Goal: Task Accomplishment & Management: Manage account settings

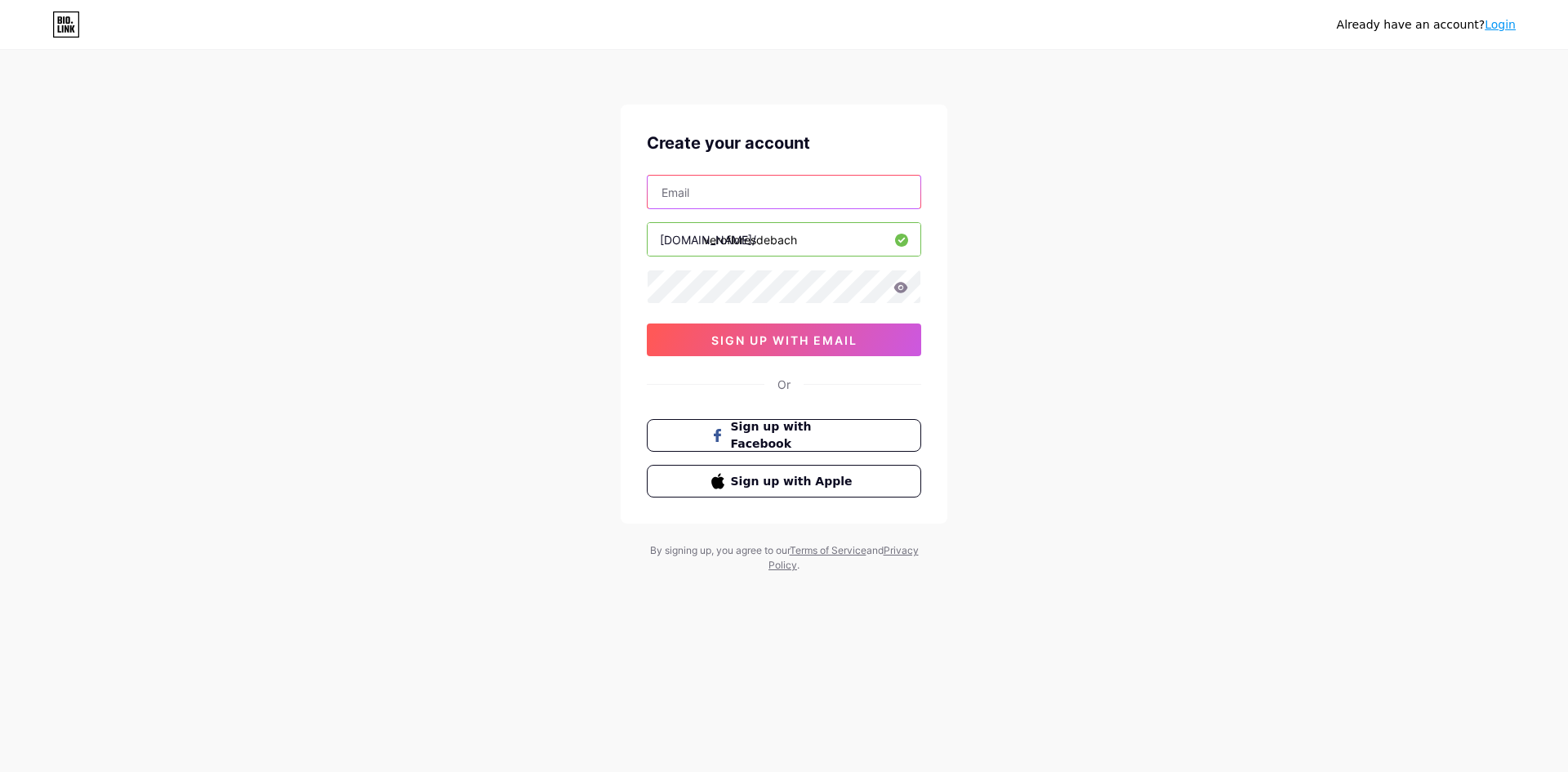
click at [833, 185] on input "text" at bounding box center [783, 192] width 272 height 32
type input "[EMAIL_ADDRESS][DOMAIN_NAME]"
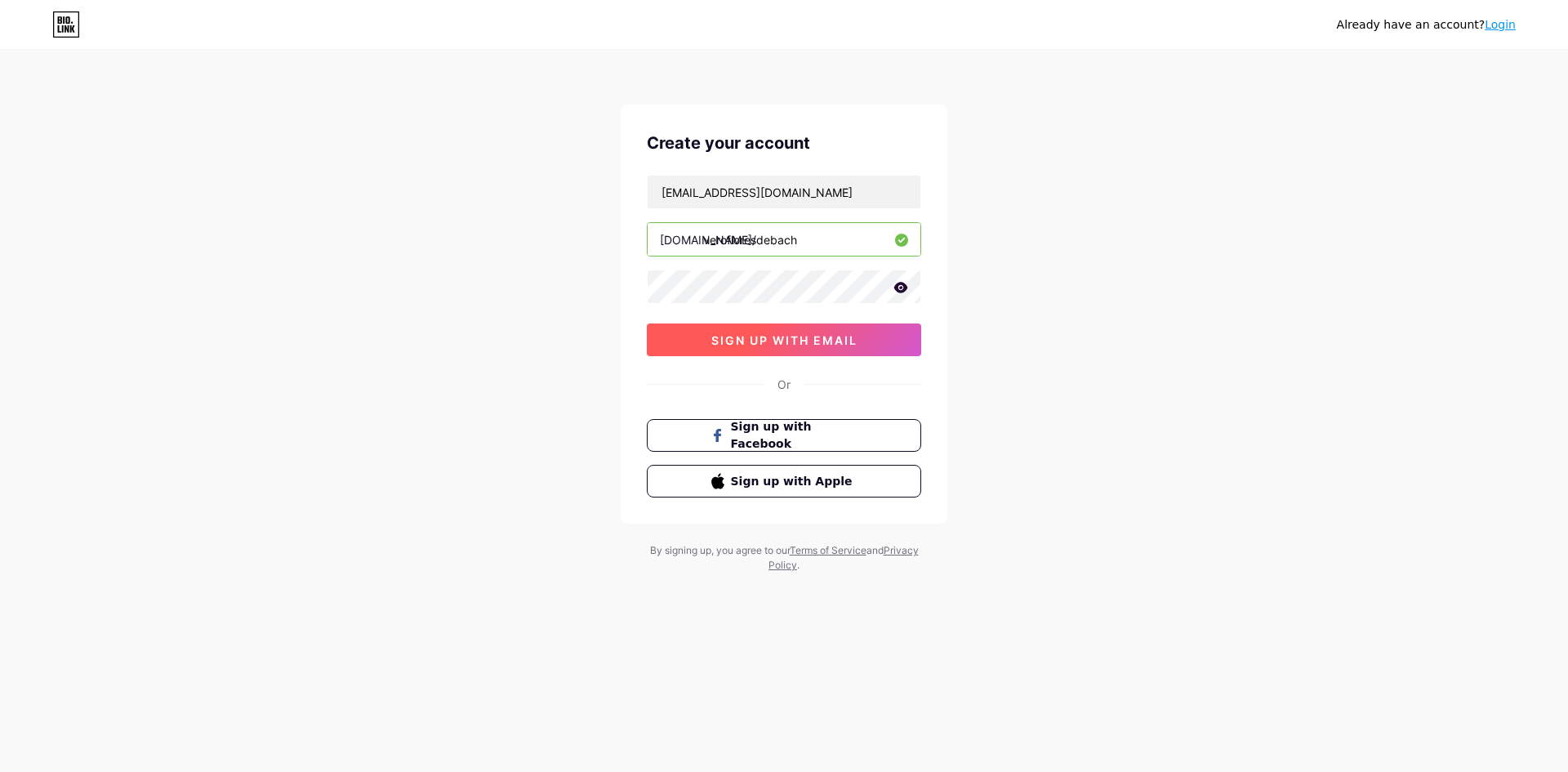
click at [821, 336] on span "sign up with email" at bounding box center [784, 340] width 146 height 14
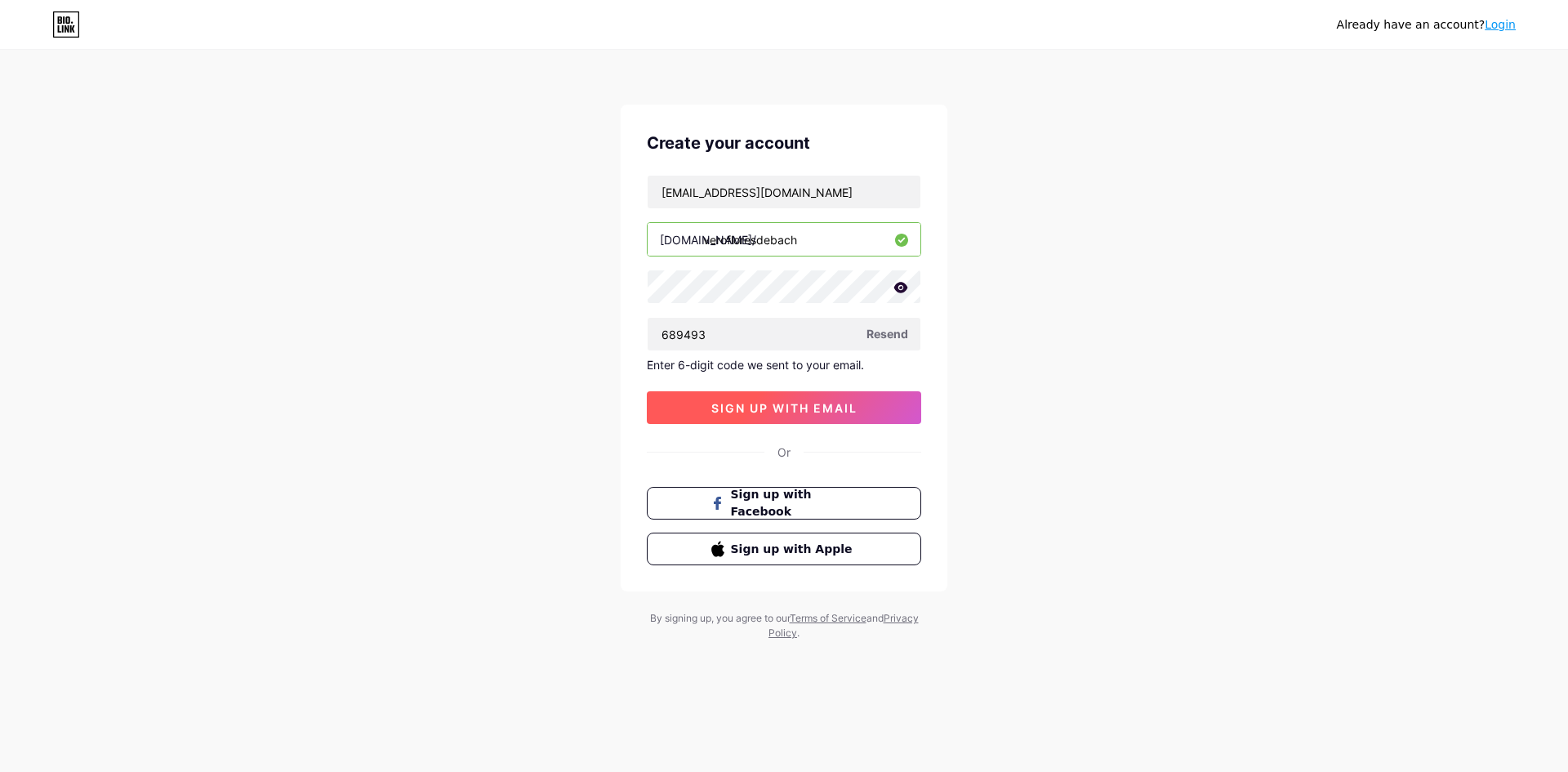
type input "689493"
click at [834, 398] on button "sign up with email" at bounding box center [783, 407] width 274 height 32
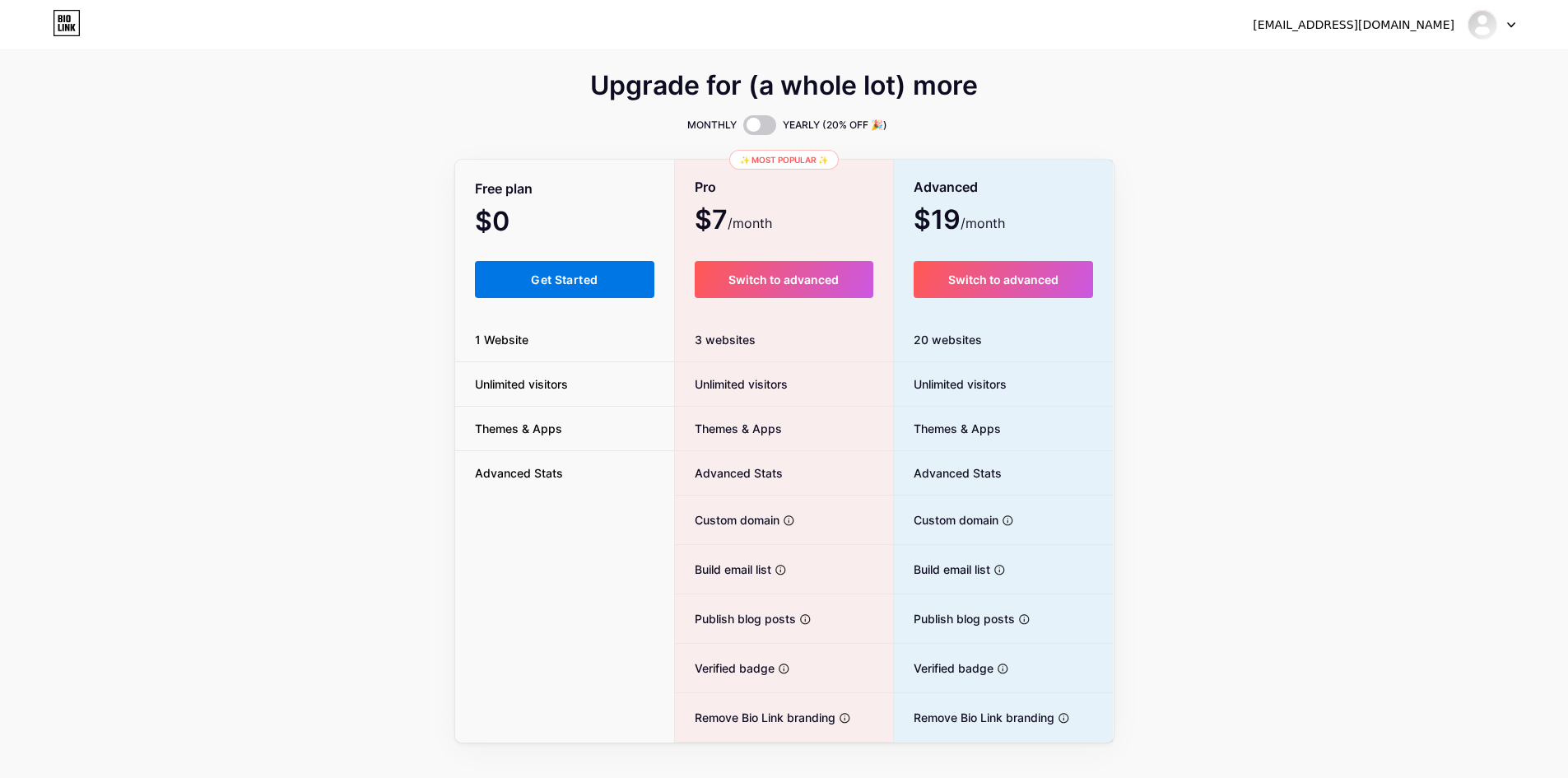
click at [509, 270] on button "Get Started" at bounding box center [565, 279] width 180 height 37
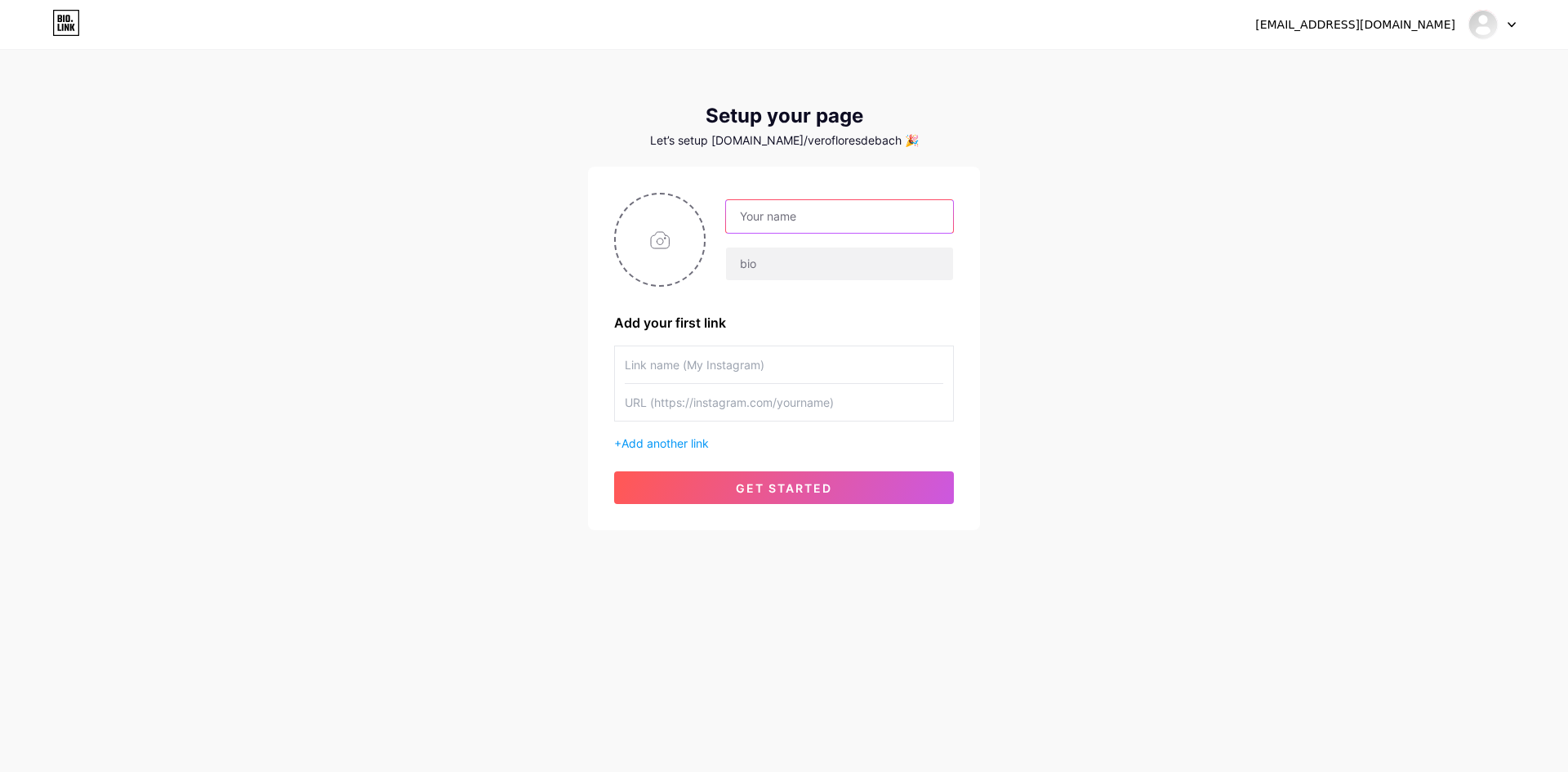
click at [793, 206] on input "text" at bounding box center [840, 216] width 227 height 32
type input "Vero [PERSON_NAME]"
click at [793, 248] on input "text" at bounding box center [840, 264] width 227 height 32
click at [658, 254] on input "file" at bounding box center [659, 240] width 88 height 91
type input "C:\fakepath\mimulus1-1024x576.jpg"
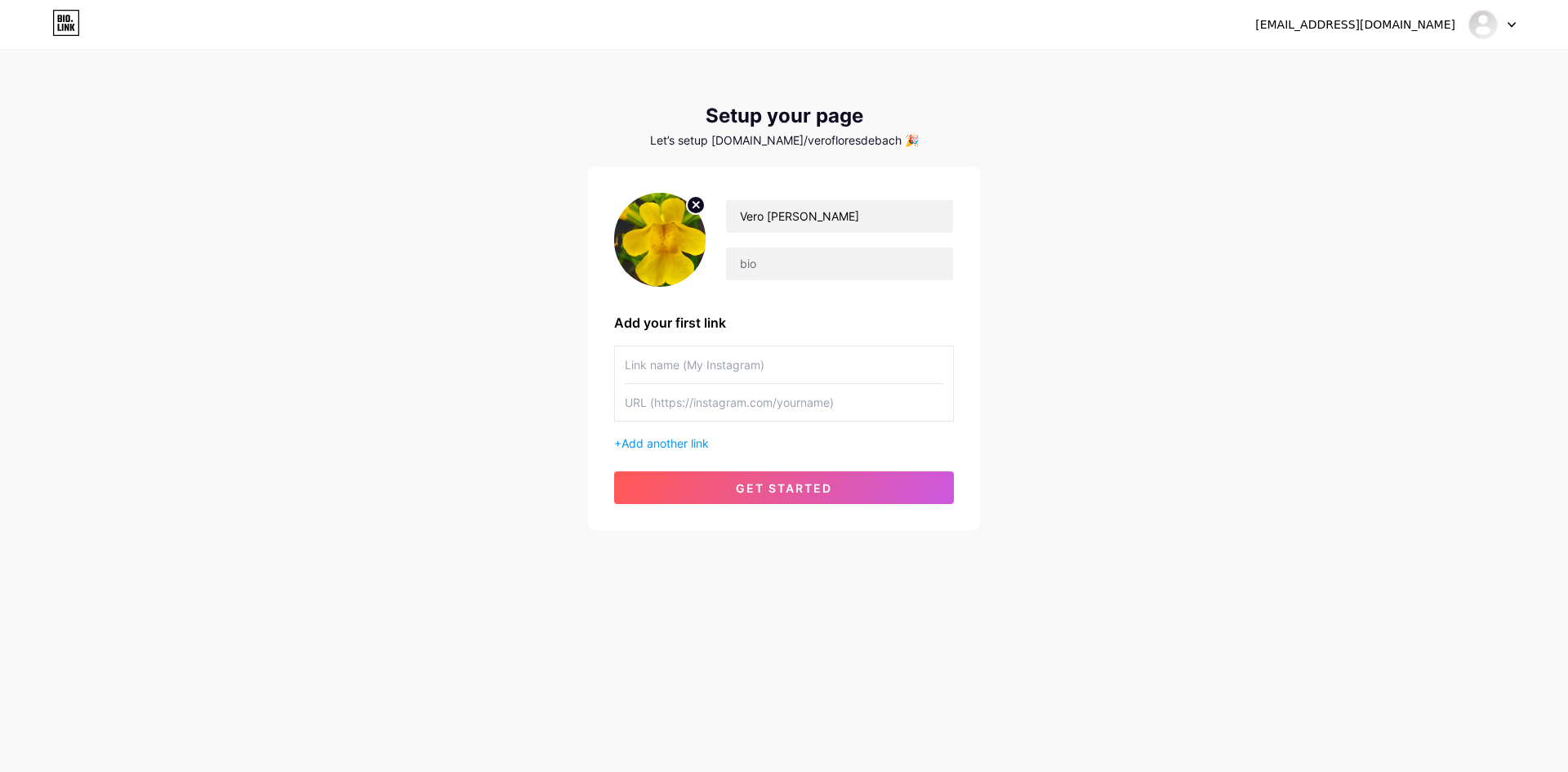
click at [700, 366] on input "text" at bounding box center [783, 364] width 319 height 37
paste input "floresdebachvero"
type input "floresdebachvero"
click at [711, 390] on input "text" at bounding box center [783, 401] width 319 height 37
paste input "[URL][DOMAIN_NAME]"
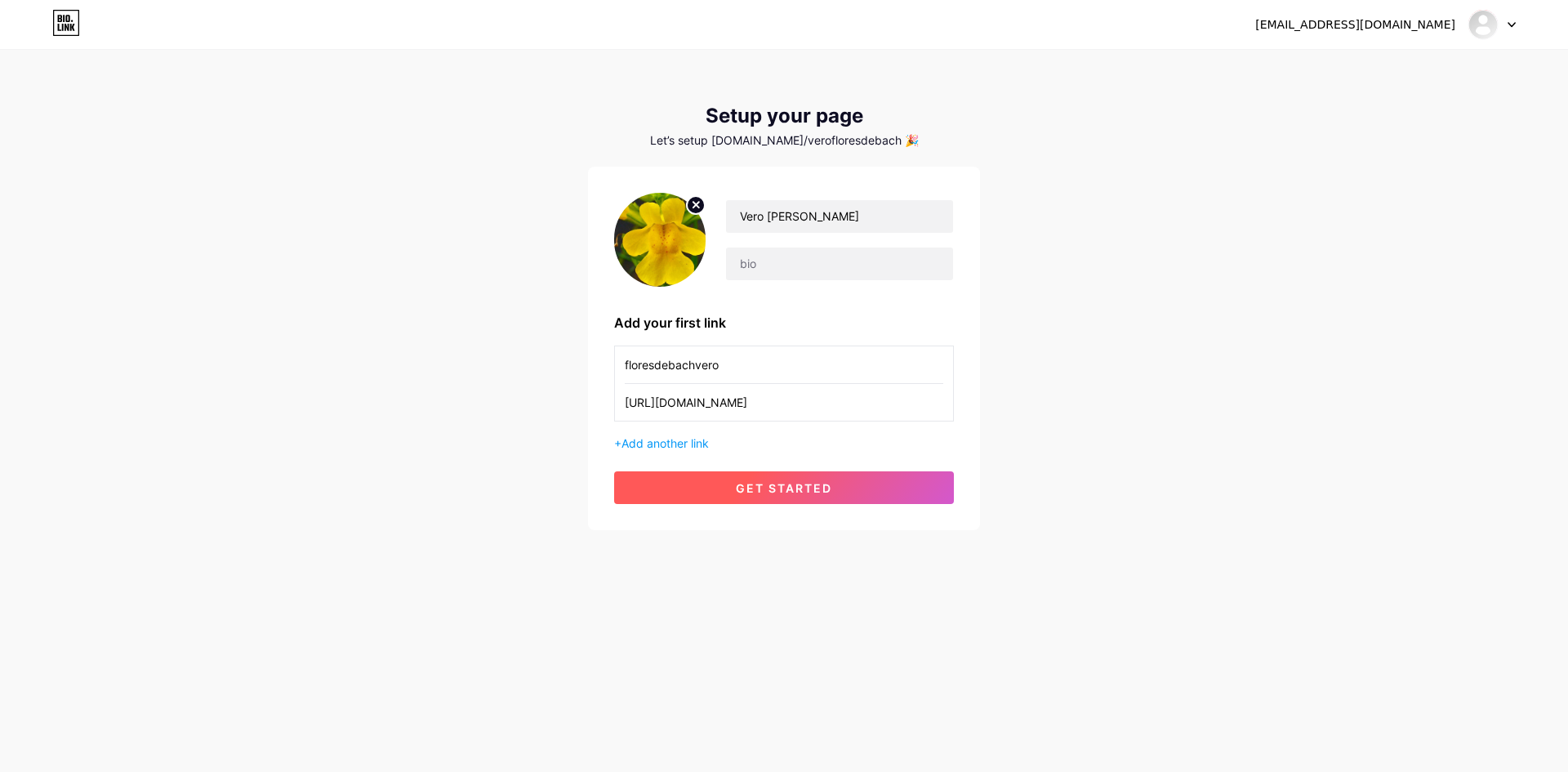
type input "[URL][DOMAIN_NAME]"
click at [736, 481] on span "get started" at bounding box center [784, 488] width 97 height 14
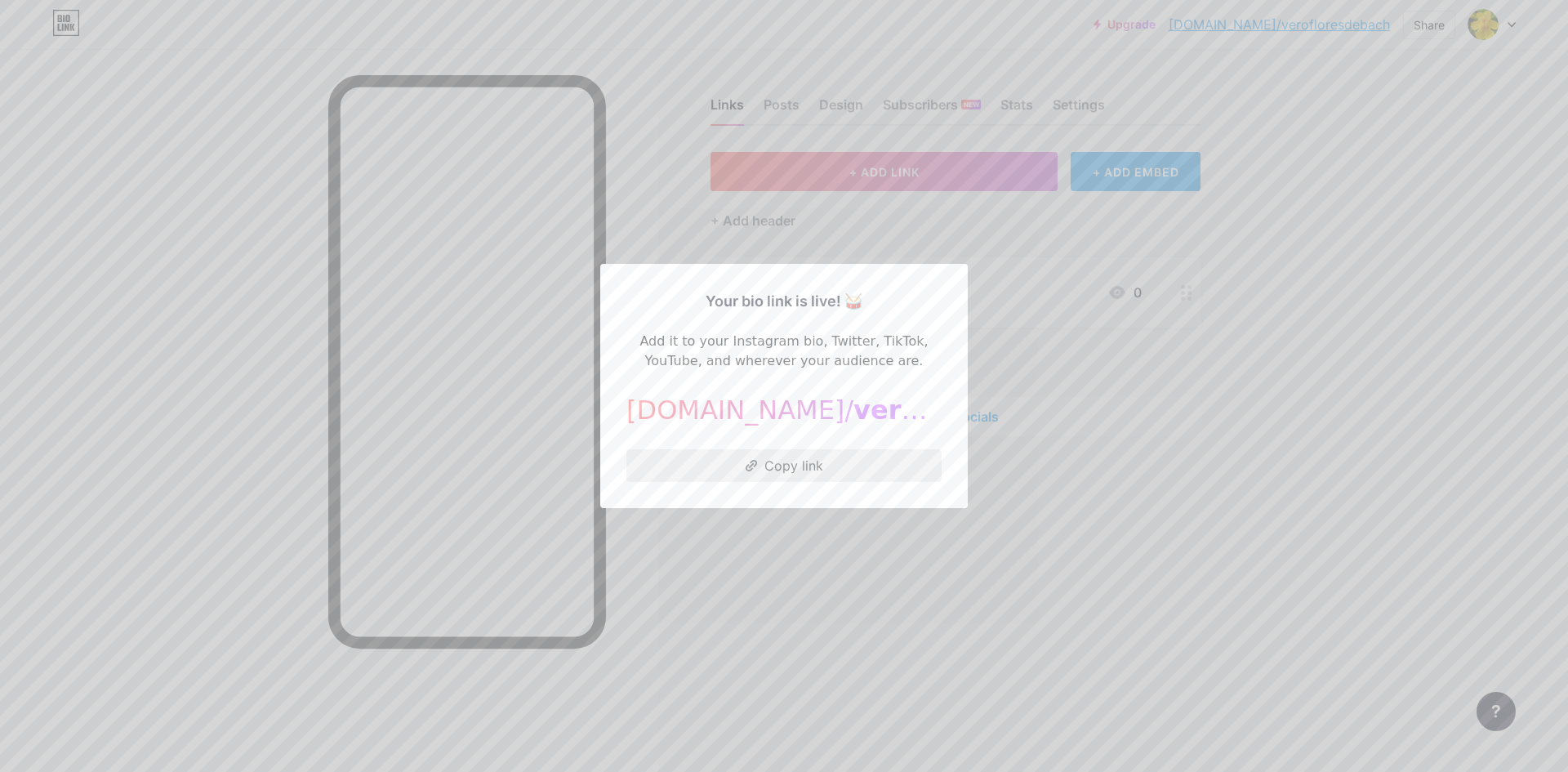
click at [768, 465] on button "Copy link" at bounding box center [783, 465] width 315 height 32
click at [1501, 459] on div at bounding box center [784, 386] width 1568 height 772
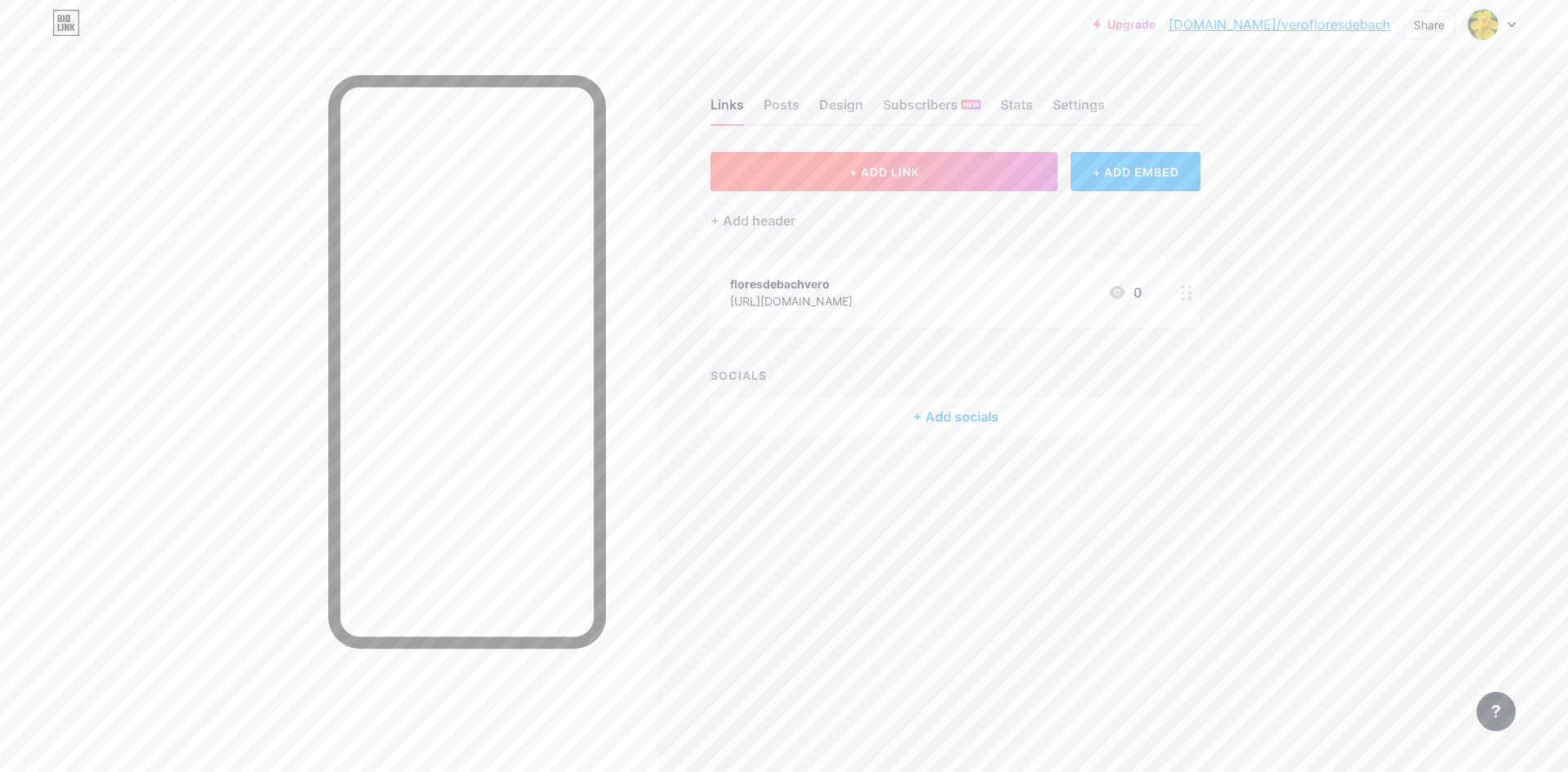
click at [927, 186] on button "+ ADD LINK" at bounding box center [884, 172] width 347 height 39
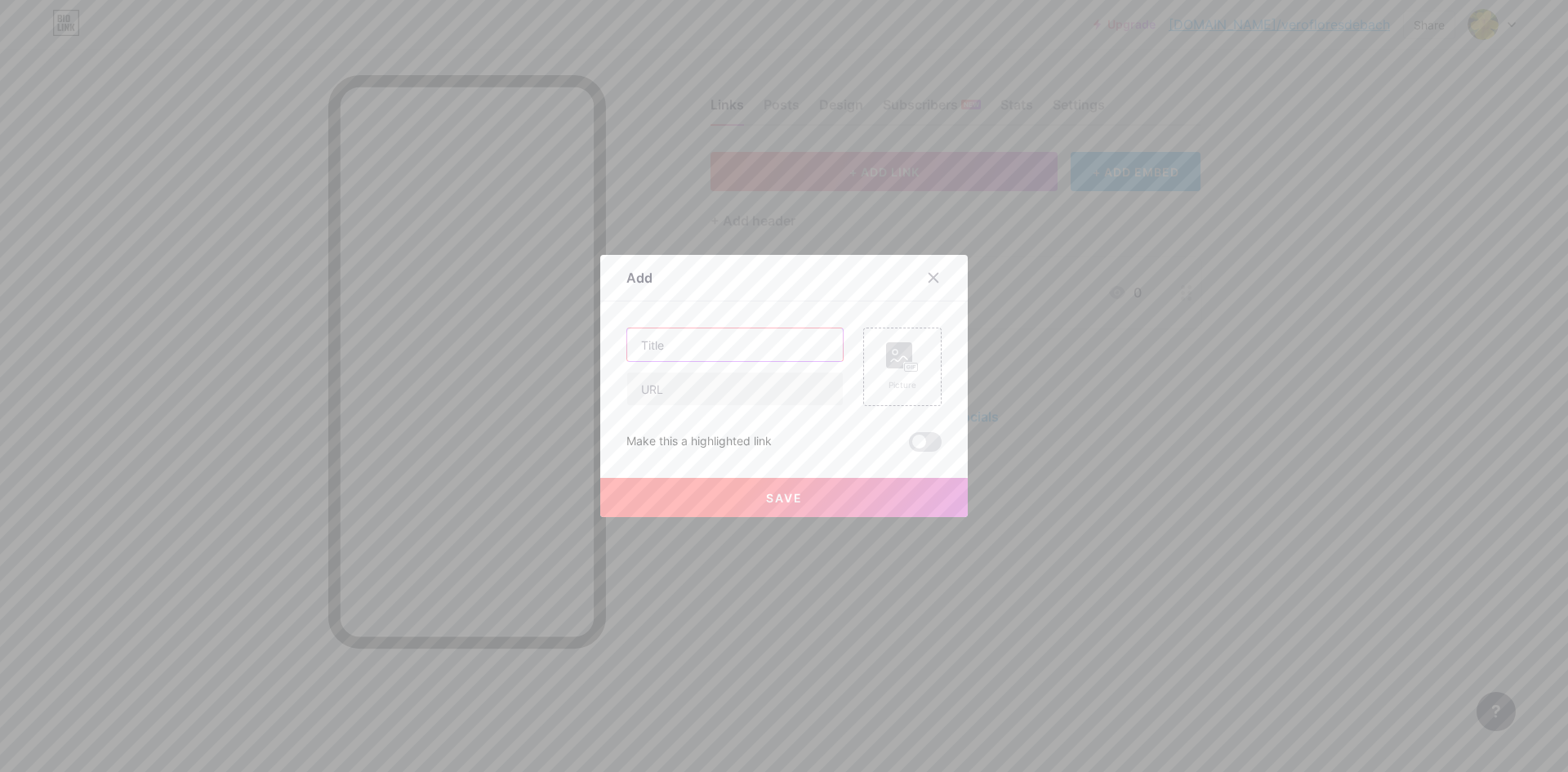
click at [698, 337] on input "text" at bounding box center [734, 344] width 215 height 32
click at [663, 383] on input "text" at bounding box center [734, 389] width 215 height 32
paste input "[URL][DOMAIN_NAME]"
type input "[URL][DOMAIN_NAME]"
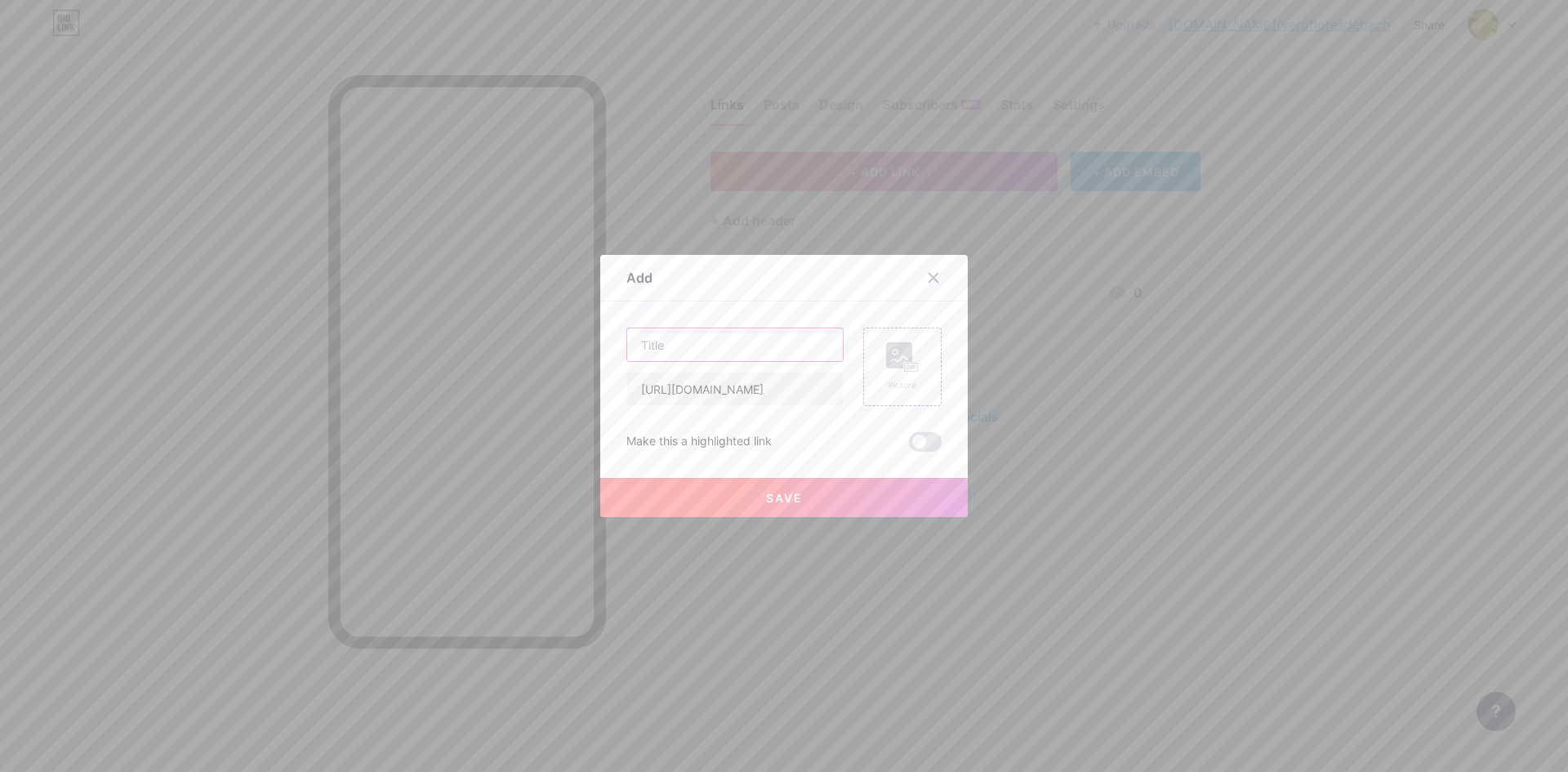
click at [650, 352] on input "text" at bounding box center [734, 344] width 215 height 32
type input "YouTube [PERSON_NAME]"
click at [812, 494] on button "Save" at bounding box center [784, 497] width 367 height 39
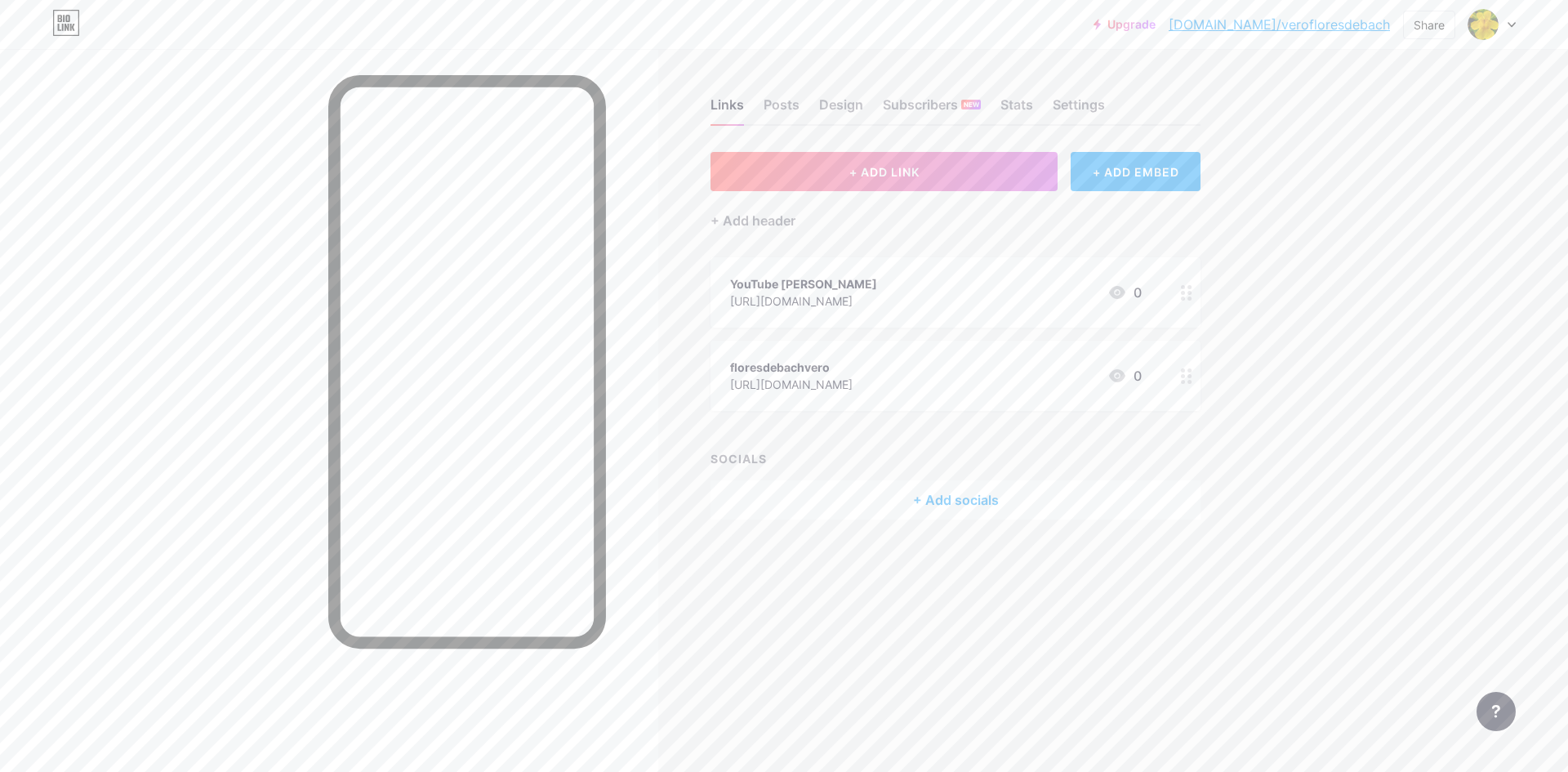
click at [1185, 376] on circle at bounding box center [1183, 376] width 4 height 4
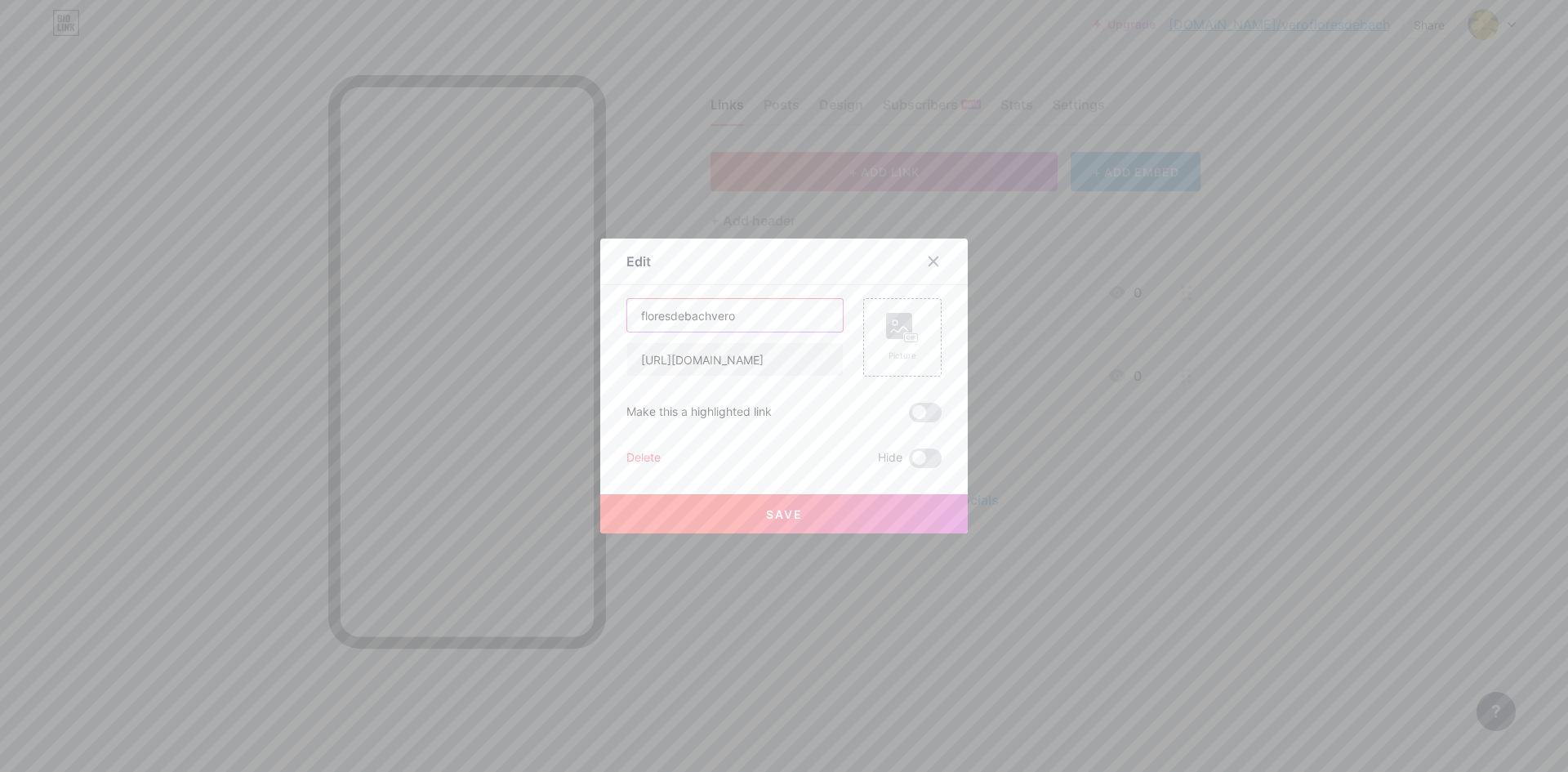
drag, startPoint x: 791, startPoint y: 318, endPoint x: 527, endPoint y: 314, distance: 264.0
click at [527, 314] on div "Edit Content YouTube Play YouTube video without leaving your page. ADD Vimeo Pl…" at bounding box center [784, 386] width 1568 height 772
type input "Spotify [PERSON_NAME]"
click at [690, 362] on input "[URL][DOMAIN_NAME]" at bounding box center [734, 360] width 215 height 32
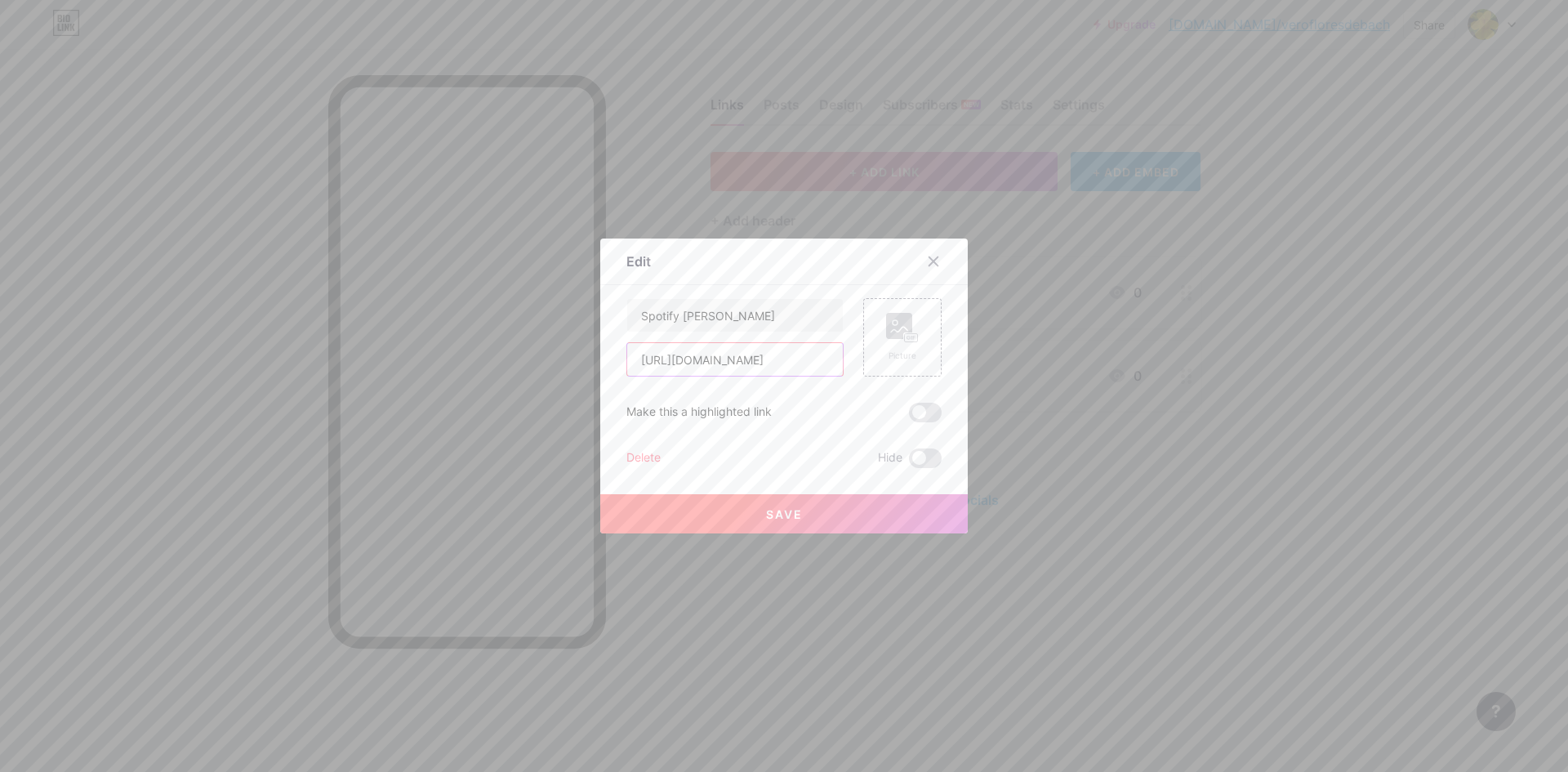
click at [690, 362] on input "[URL][DOMAIN_NAME]" at bounding box center [734, 360] width 215 height 32
paste input "[DOMAIN_NAME][URL]"
type input "[URL][DOMAIN_NAME]"
click at [774, 527] on button "Save" at bounding box center [784, 513] width 367 height 39
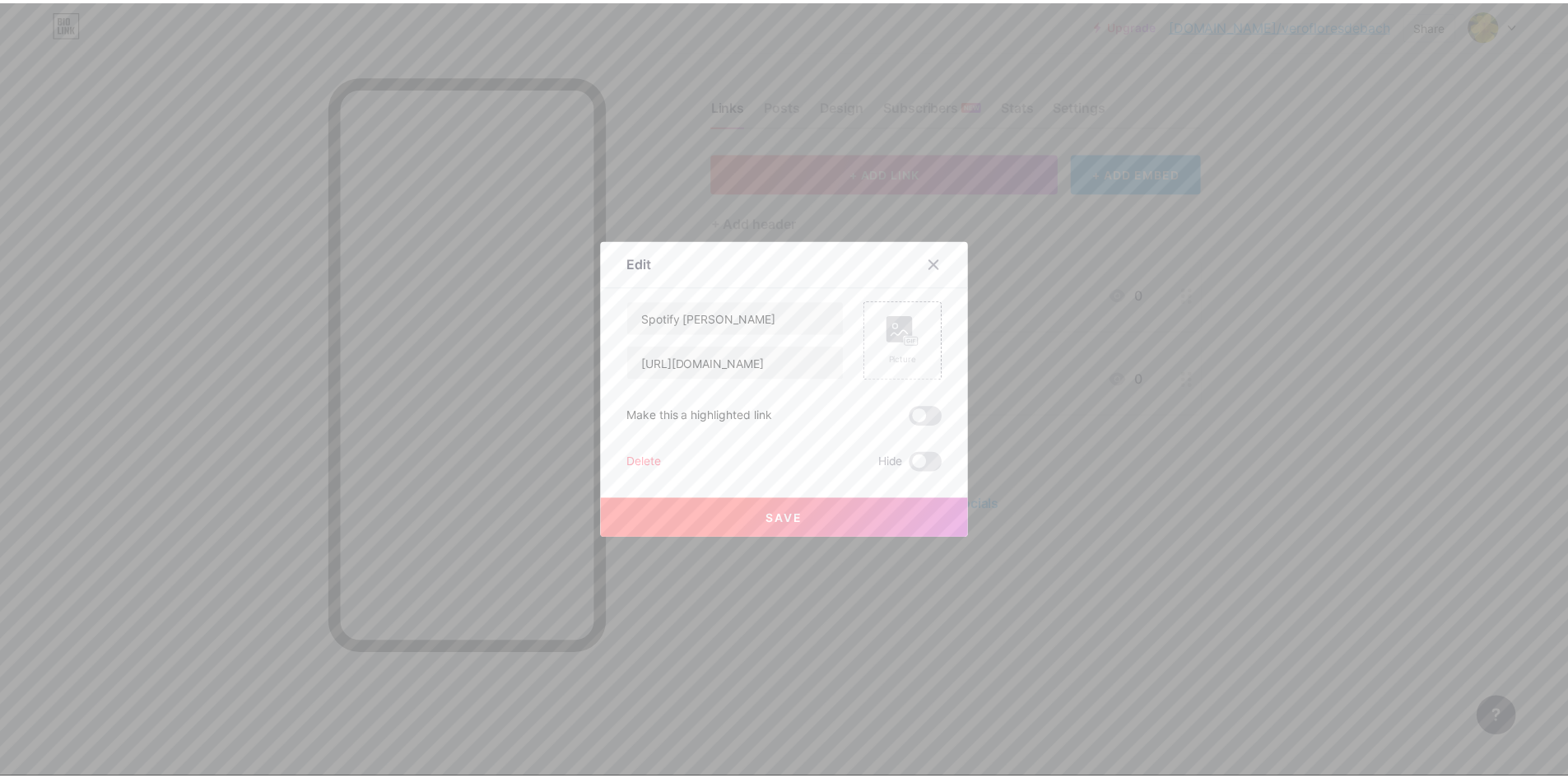
scroll to position [0, 0]
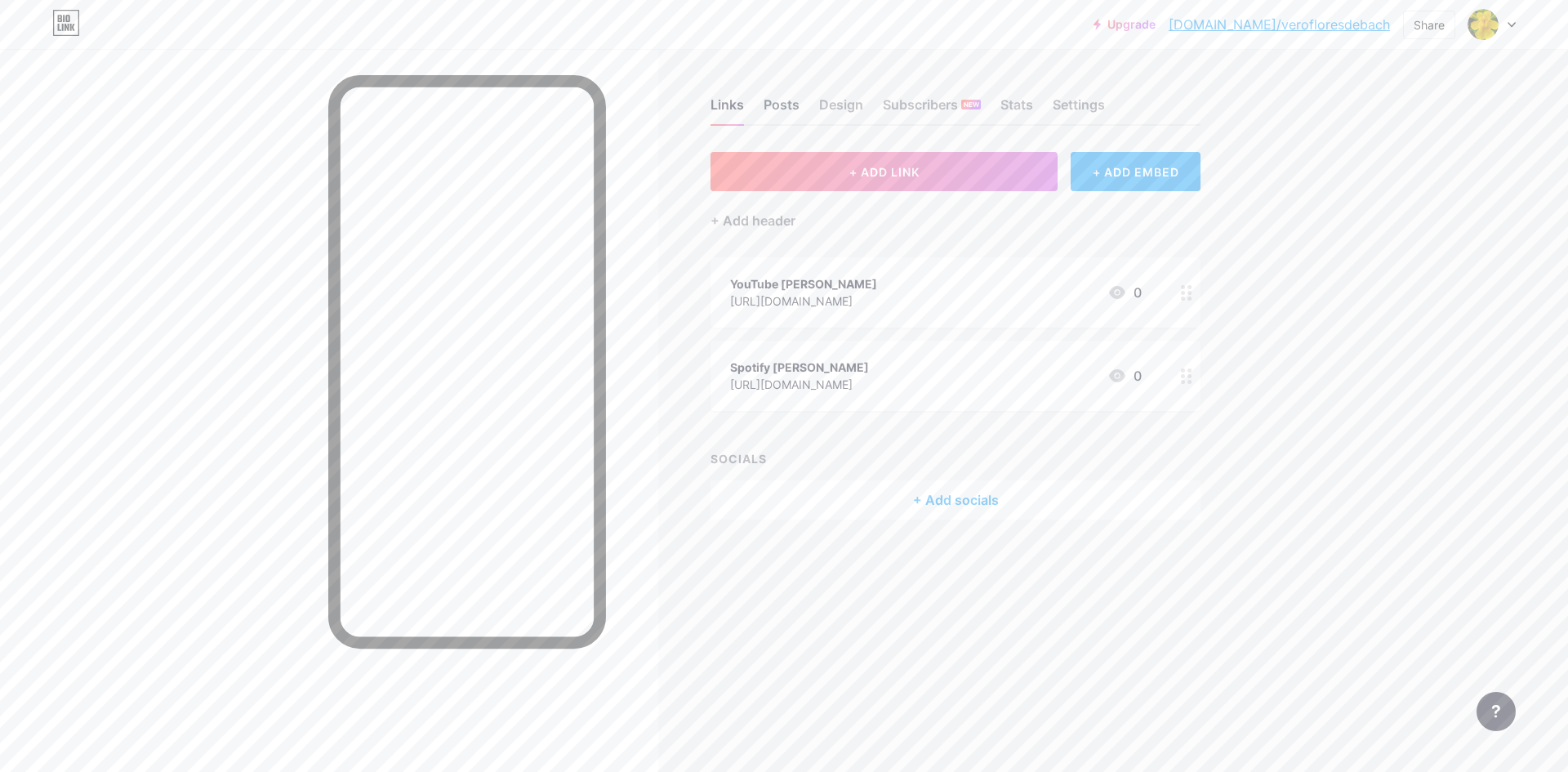
click at [795, 103] on div "Posts" at bounding box center [781, 109] width 36 height 29
click at [857, 113] on div "Design" at bounding box center [841, 109] width 44 height 29
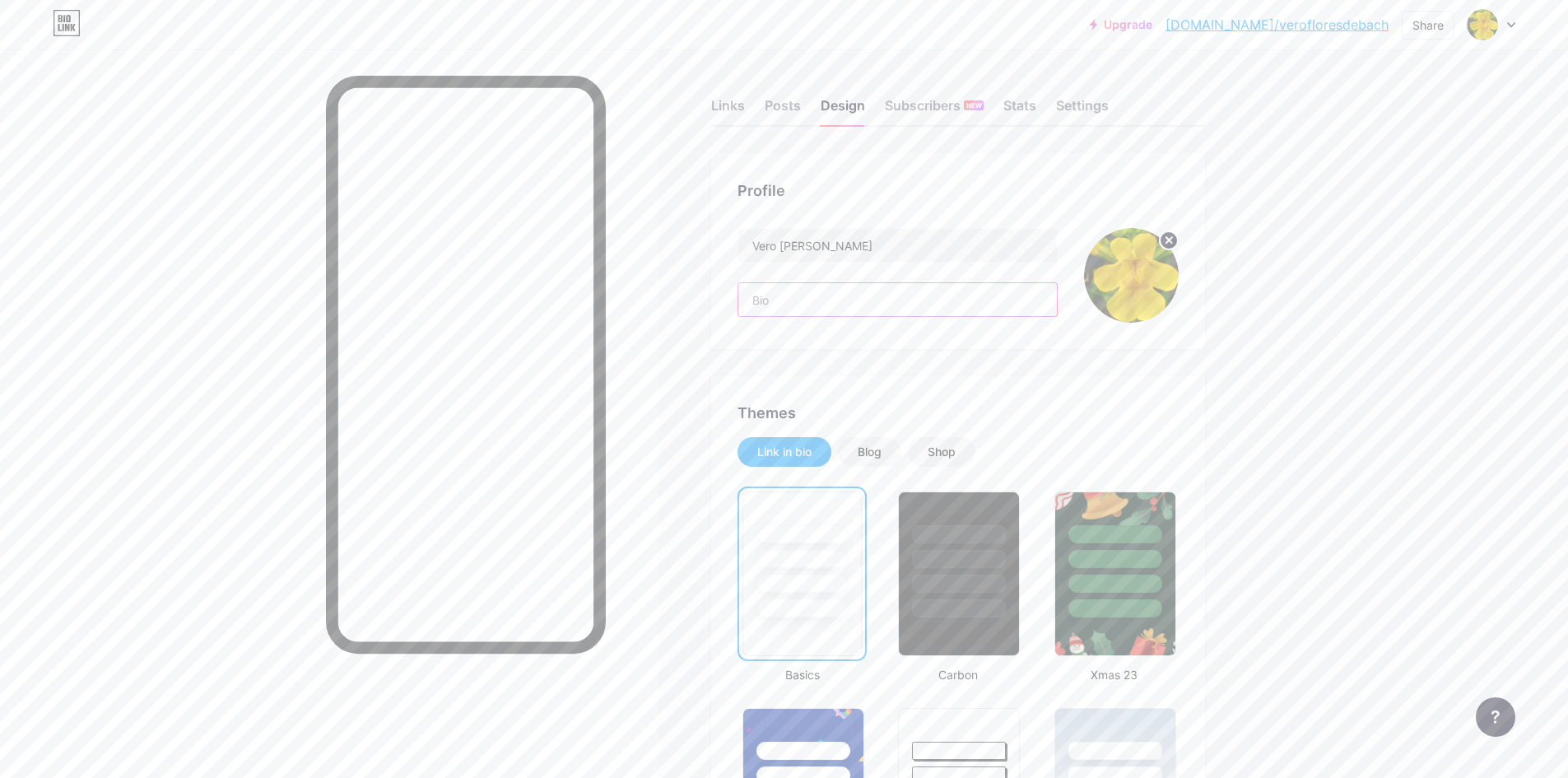
click at [766, 285] on input "text" at bounding box center [898, 299] width 318 height 33
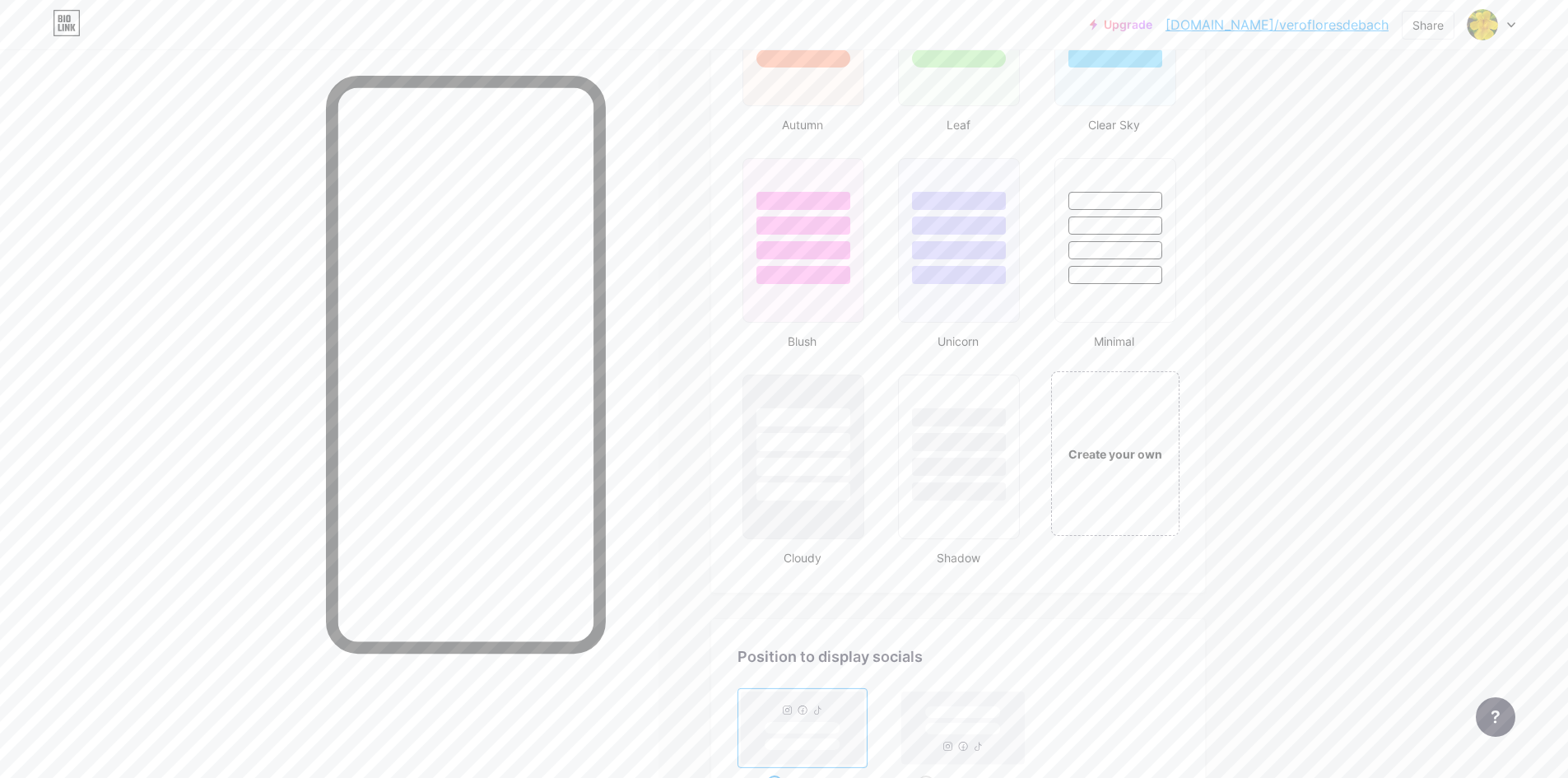
scroll to position [1661, 0]
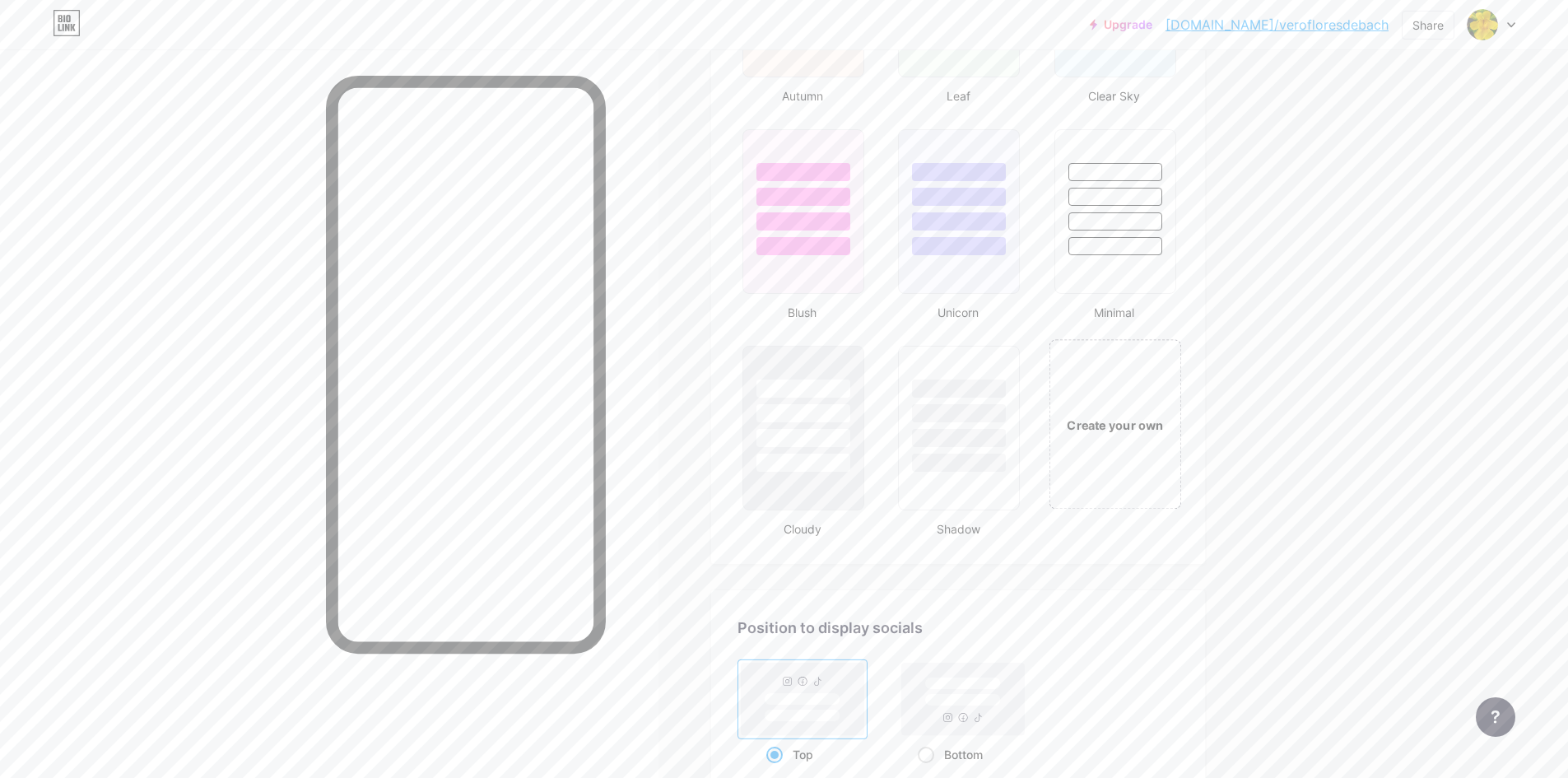
click at [1097, 415] on div "Create your own" at bounding box center [1114, 423] width 133 height 170
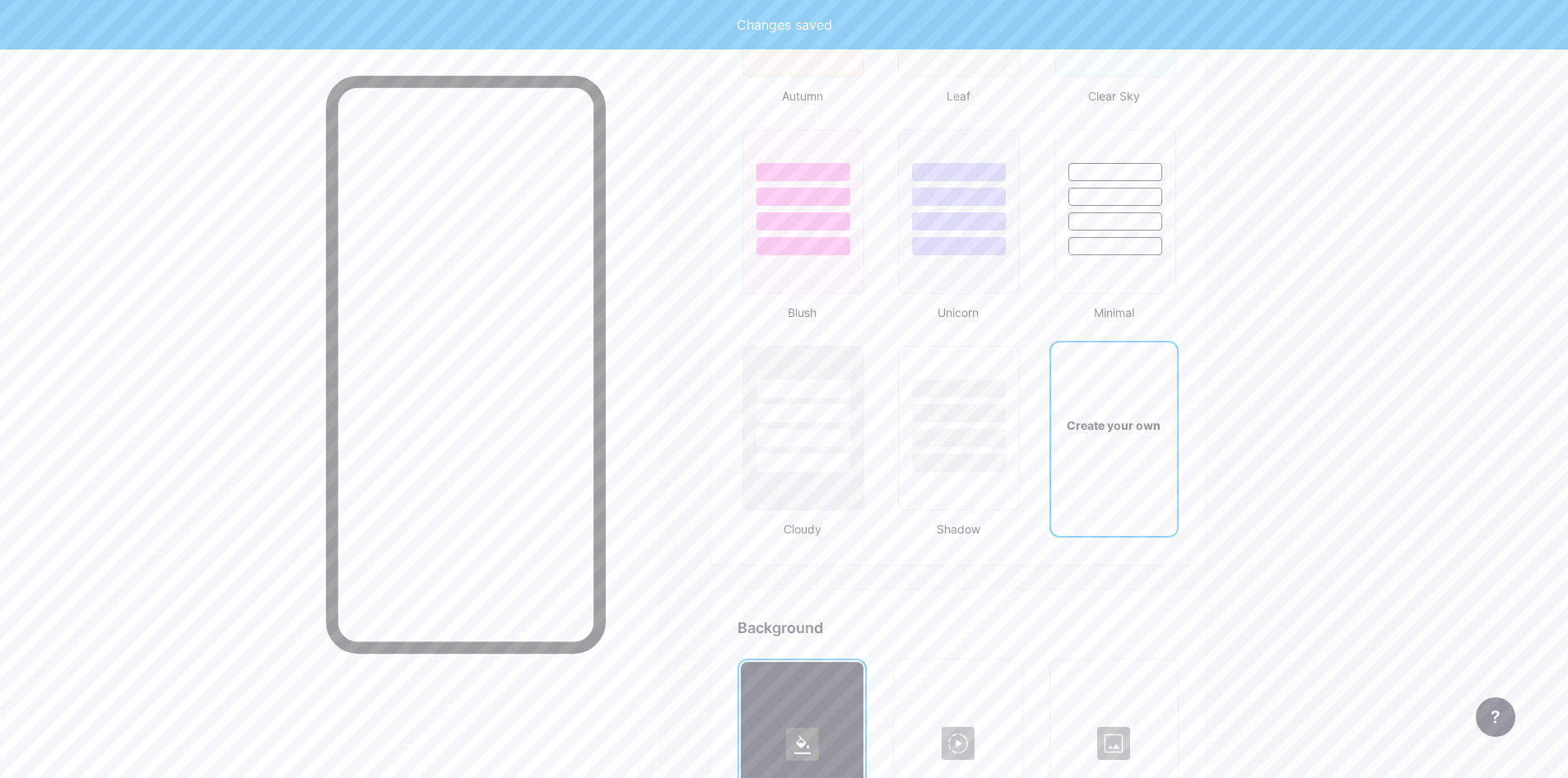
type input "#ffffff"
type input "#000000"
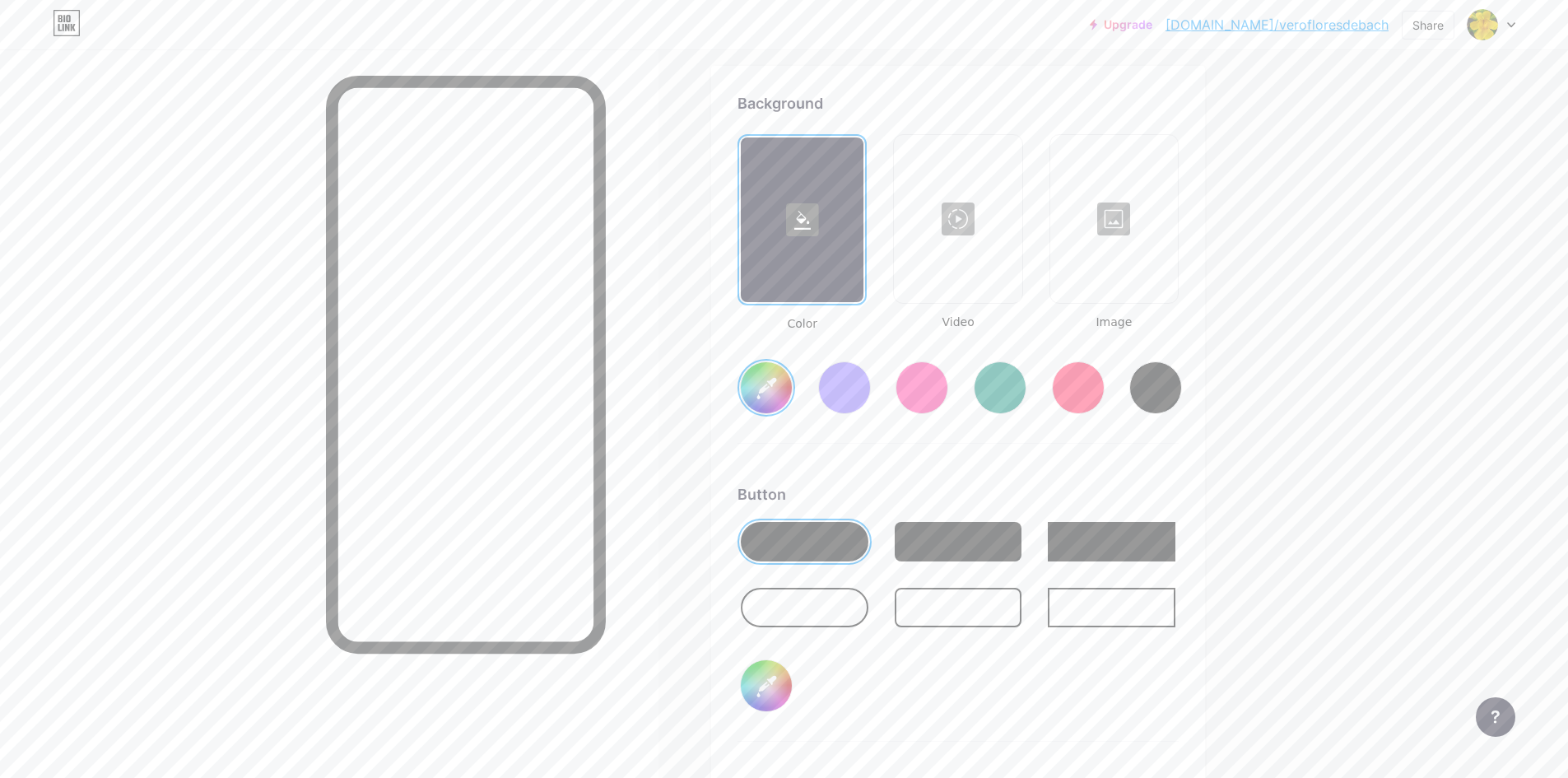
drag, startPoint x: 1363, startPoint y: 571, endPoint x: 1326, endPoint y: 530, distance: 55.2
click at [1127, 245] on div at bounding box center [1114, 219] width 124 height 164
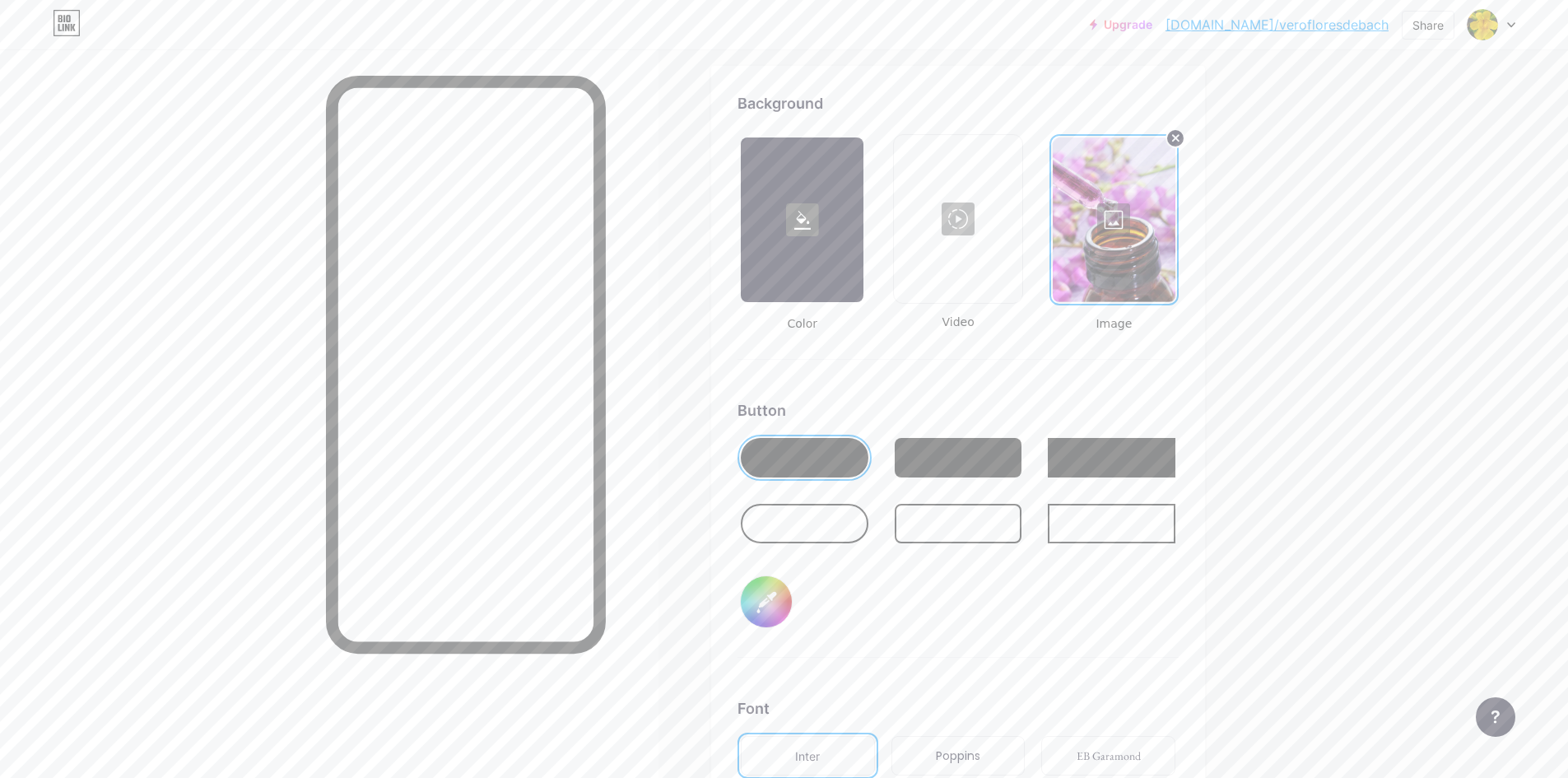
click at [949, 440] on div at bounding box center [958, 458] width 127 height 40
click at [1065, 440] on div at bounding box center [1111, 458] width 127 height 40
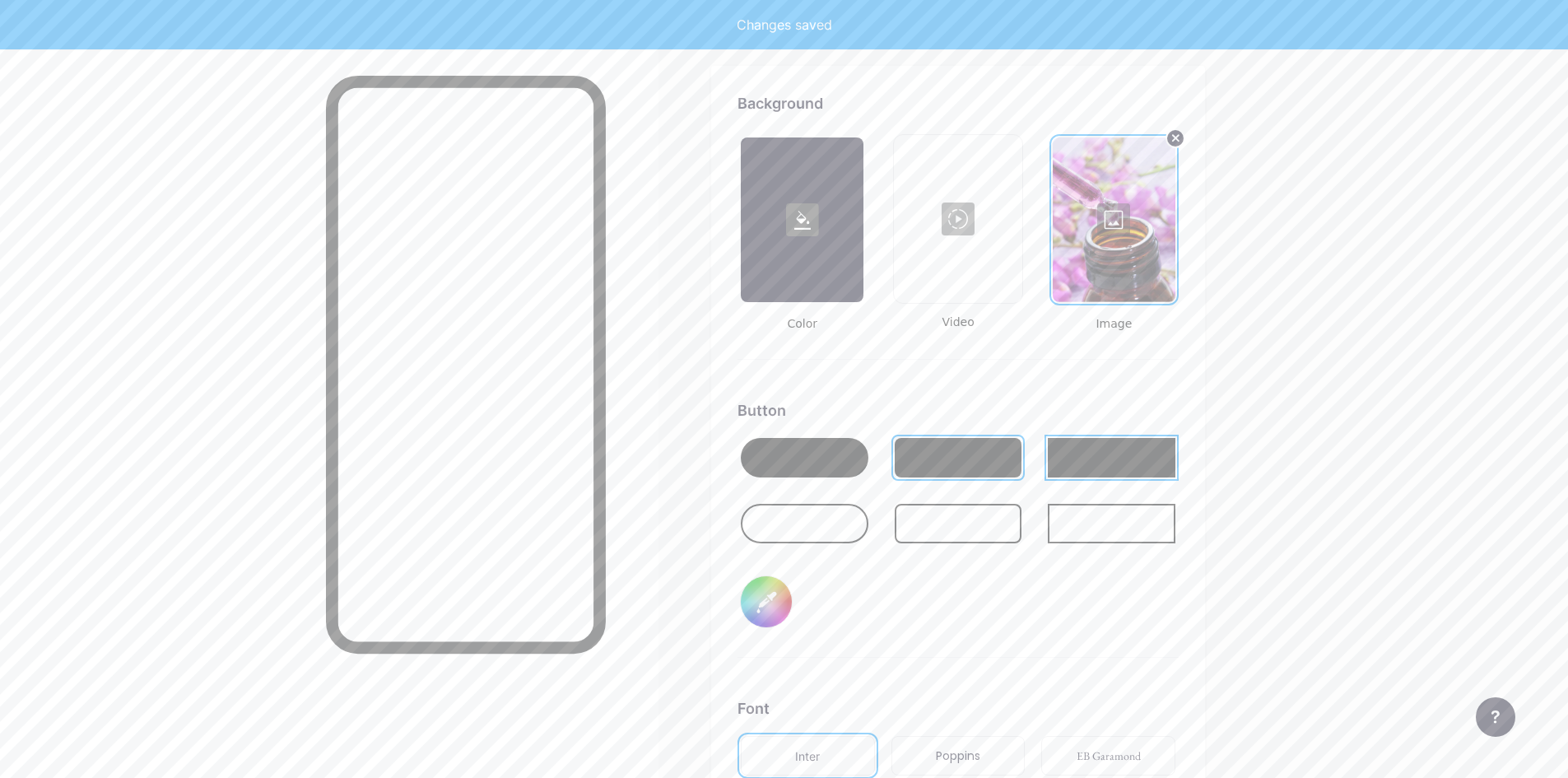
click at [819, 466] on div at bounding box center [805, 458] width 127 height 40
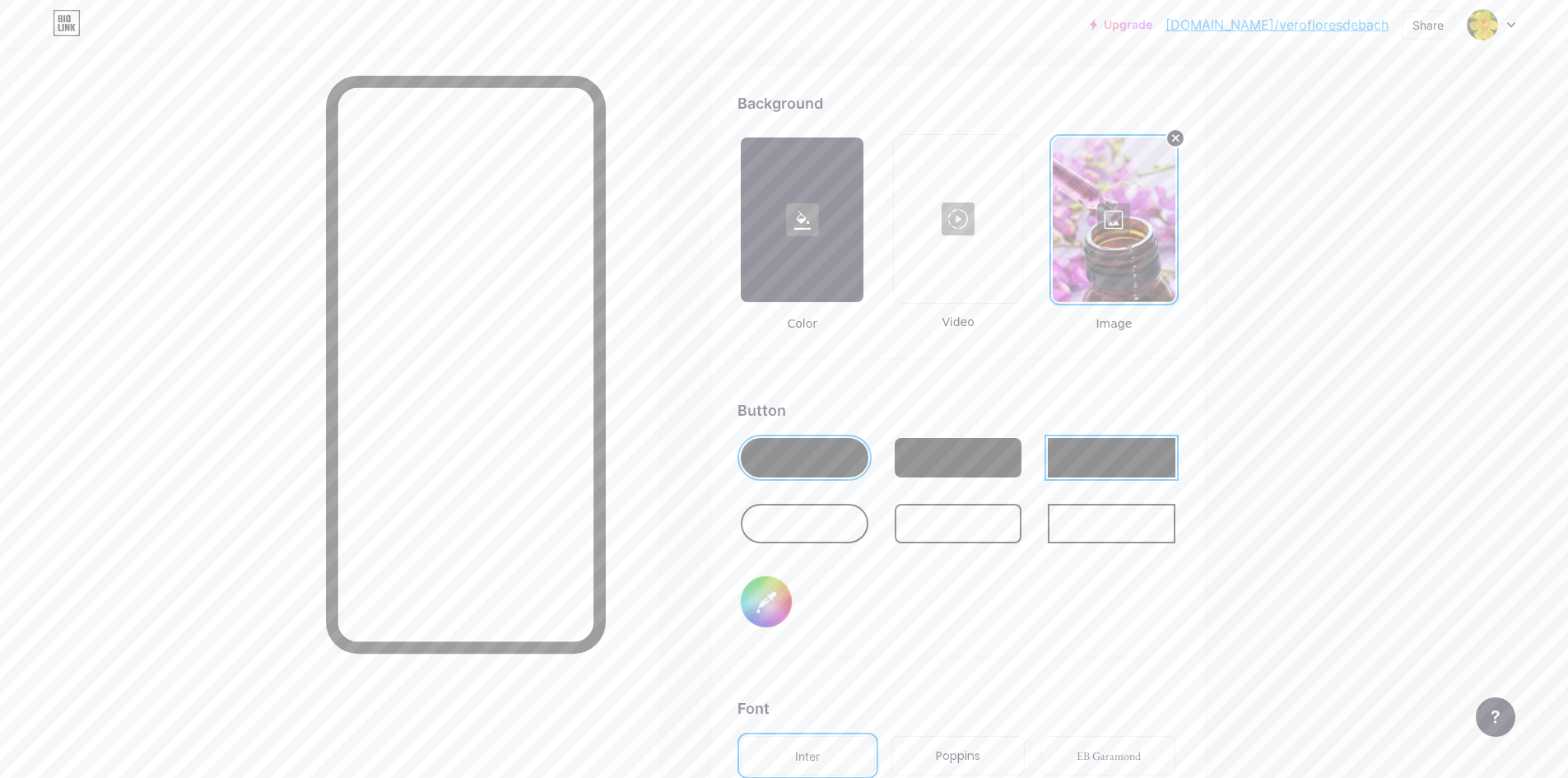
click at [769, 599] on input "#000000" at bounding box center [766, 601] width 51 height 51
type input "#ffffff"
click at [946, 667] on div "Background Color Video Image Button #ffffff Font Inter Poppins EB Garamond TEKO…" at bounding box center [958, 537] width 441 height 891
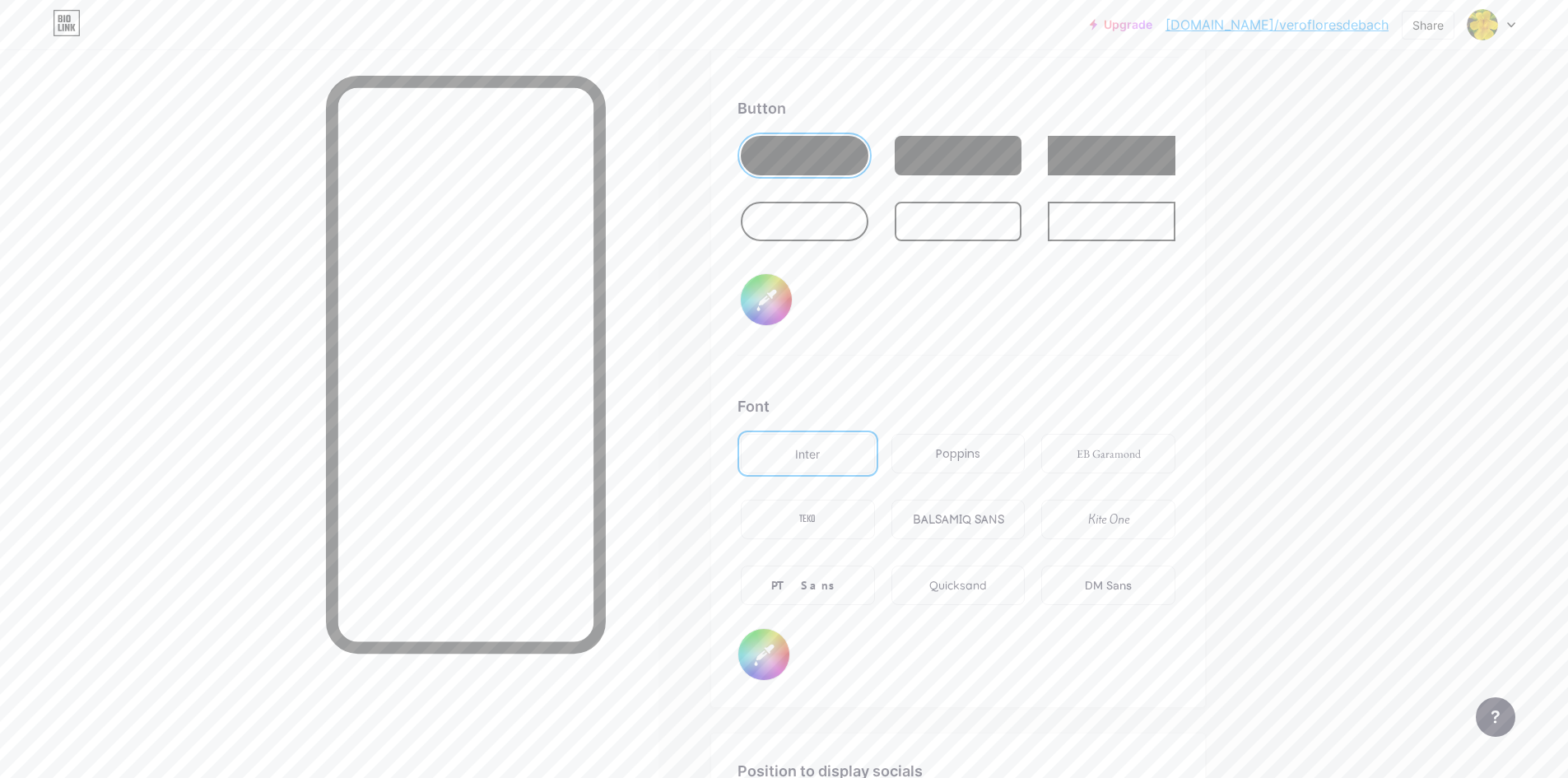
scroll to position [2649, 0]
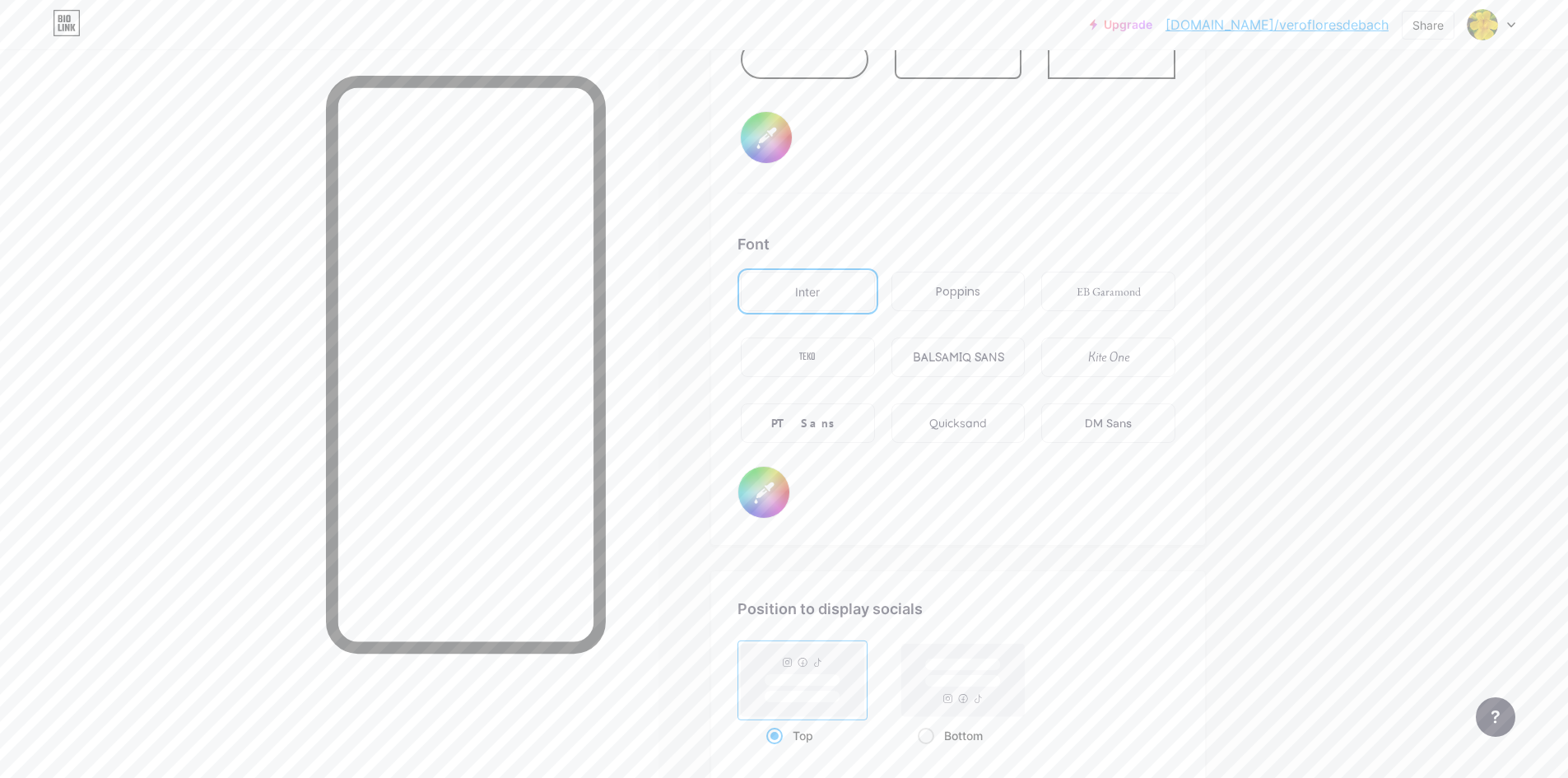
click at [988, 277] on div "Poppins" at bounding box center [959, 292] width 134 height 40
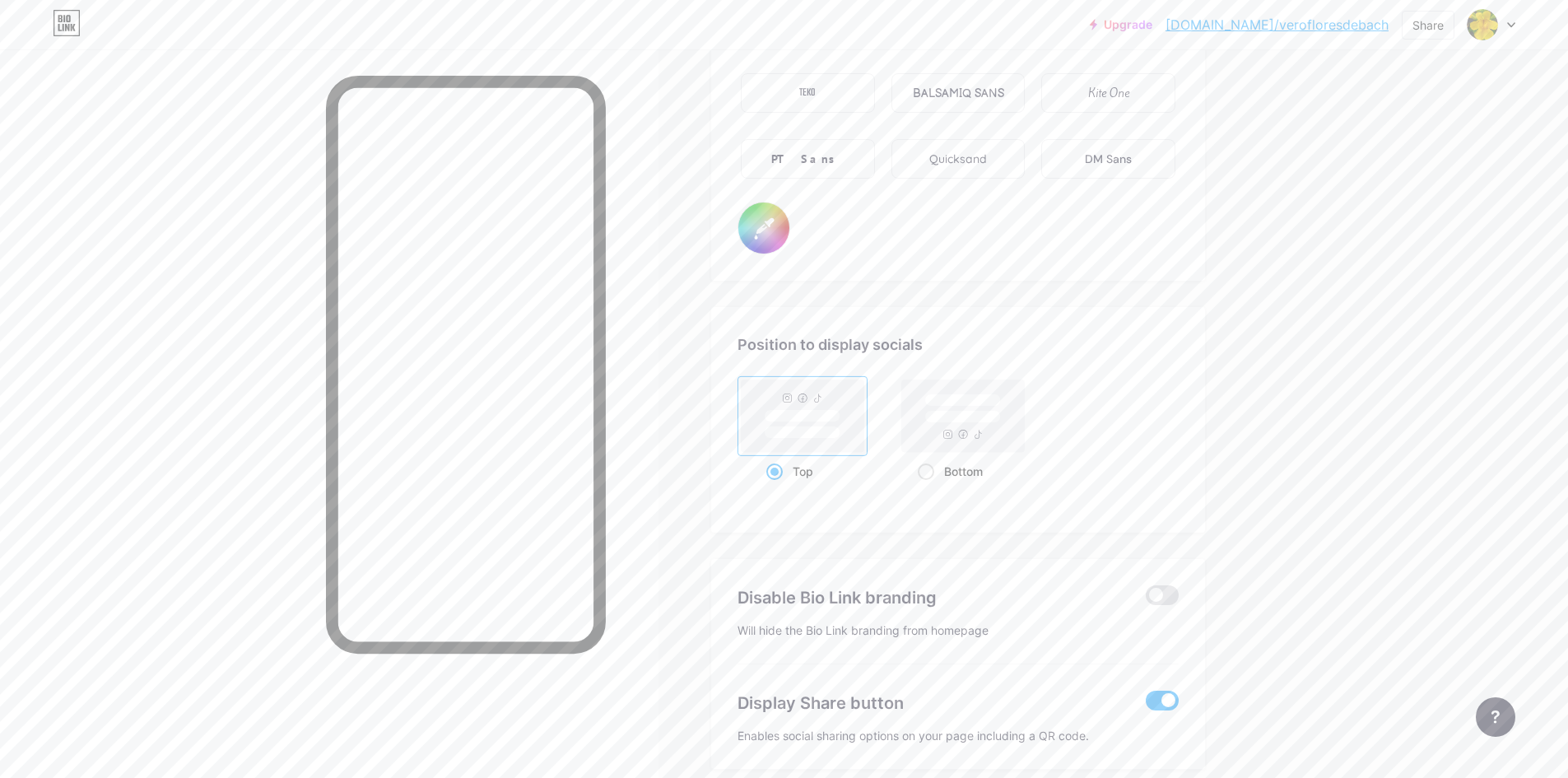
scroll to position [2914, 0]
click at [940, 417] on rect at bounding box center [963, 416] width 76 height 12
click at [929, 485] on input "Bottom" at bounding box center [923, 491] width 10 height 10
radio input "true"
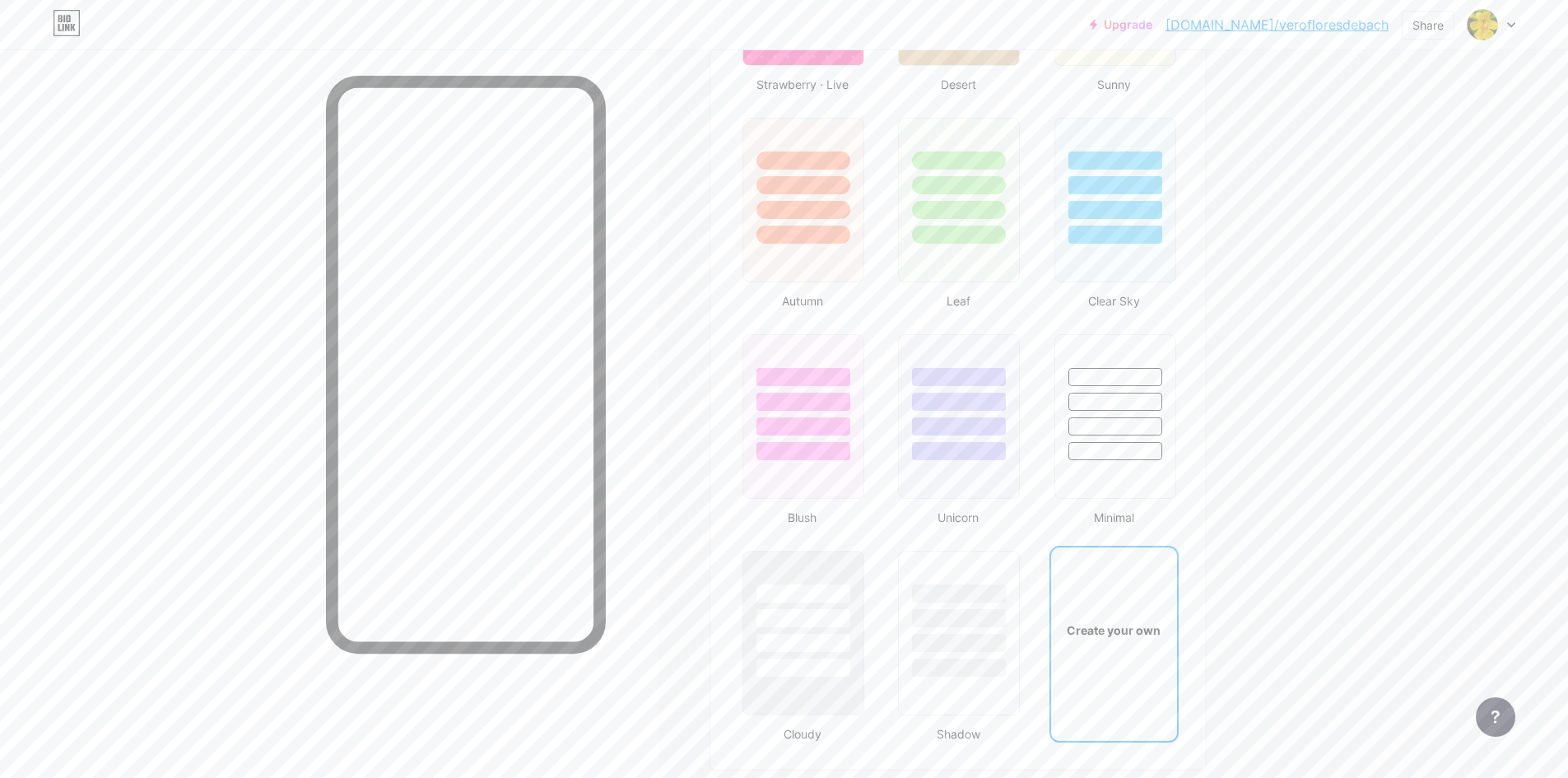
scroll to position [0, 0]
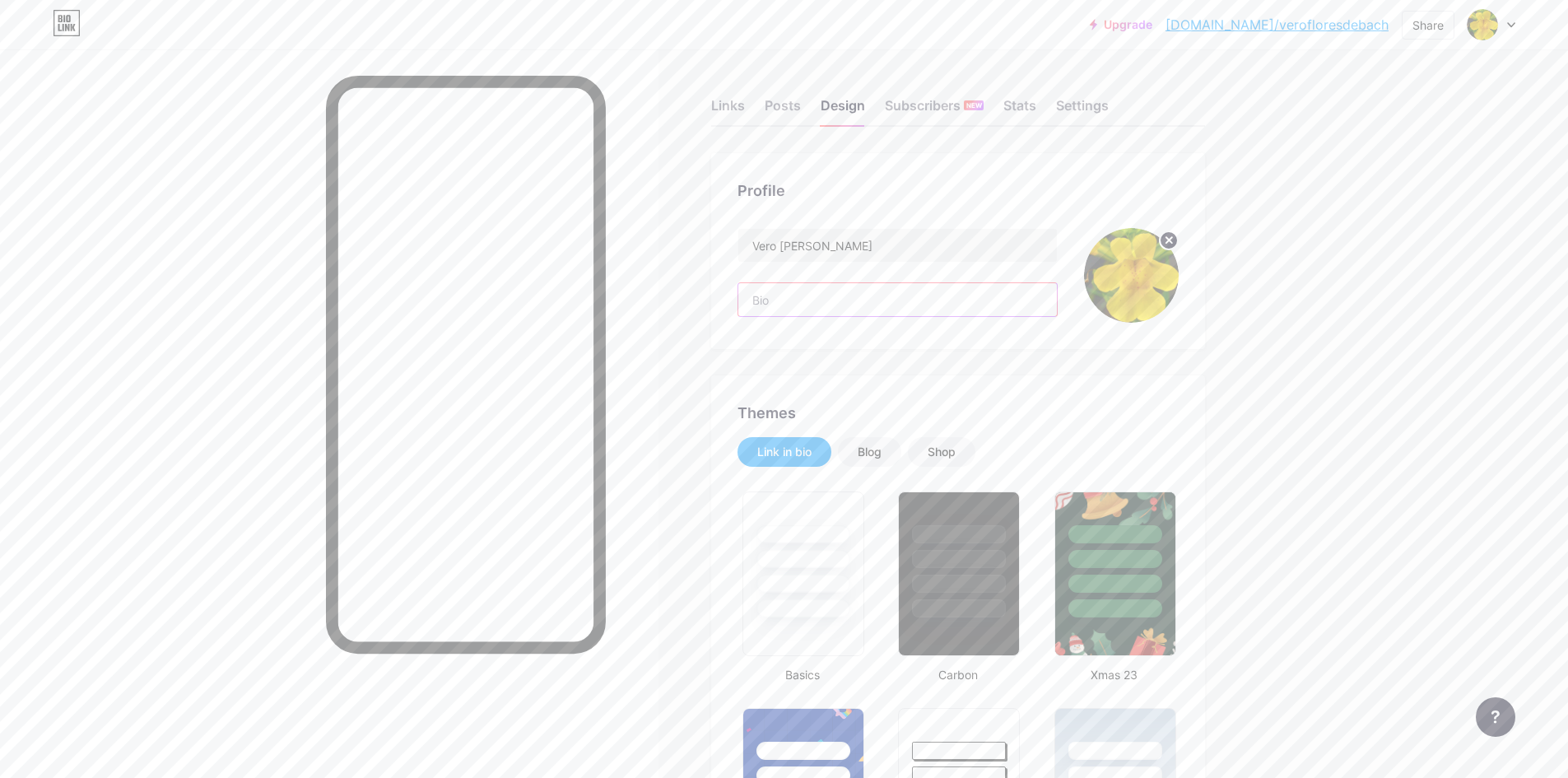
click at [886, 312] on input "text" at bounding box center [898, 299] width 318 height 33
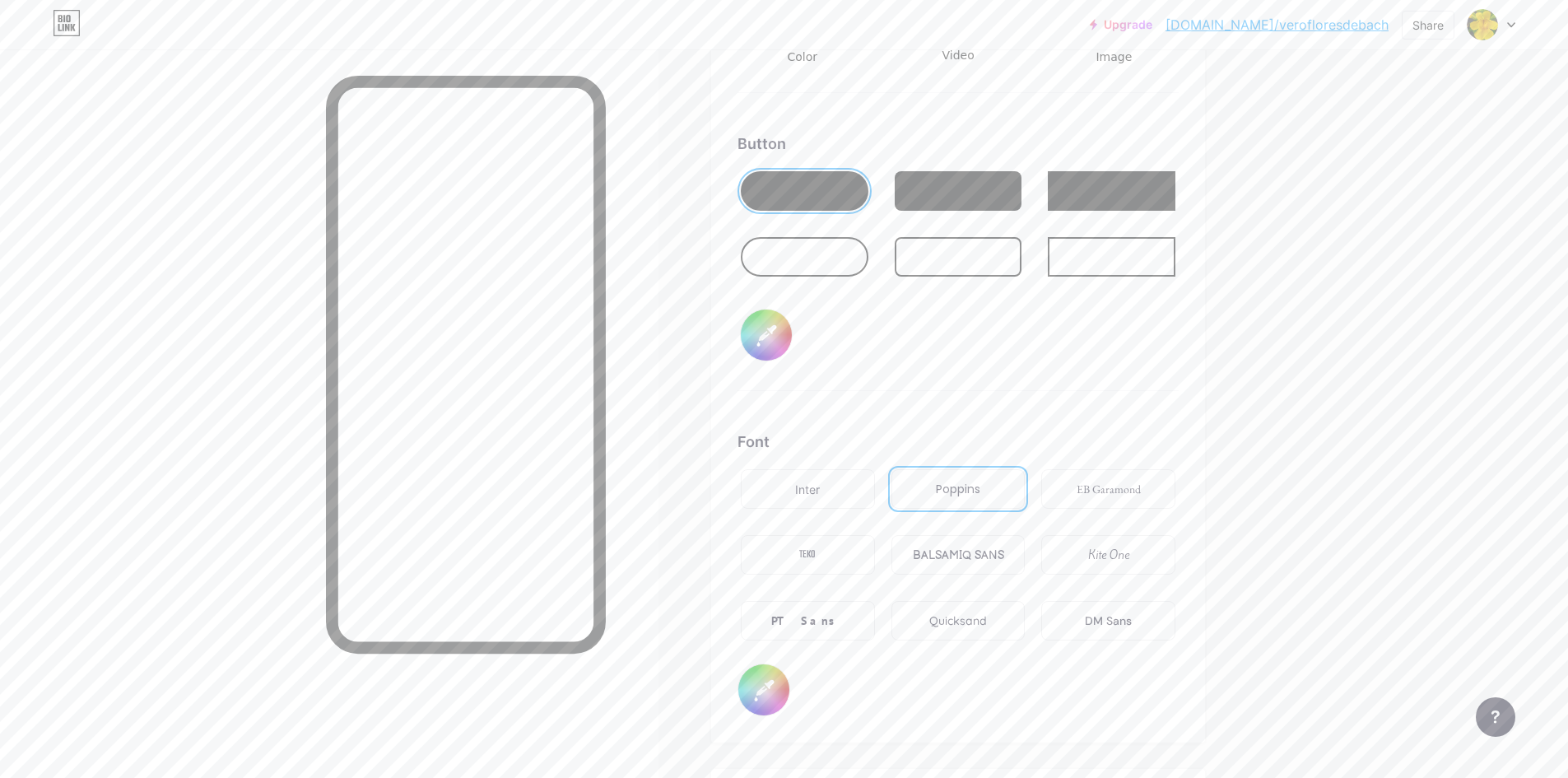
scroll to position [2695, 0]
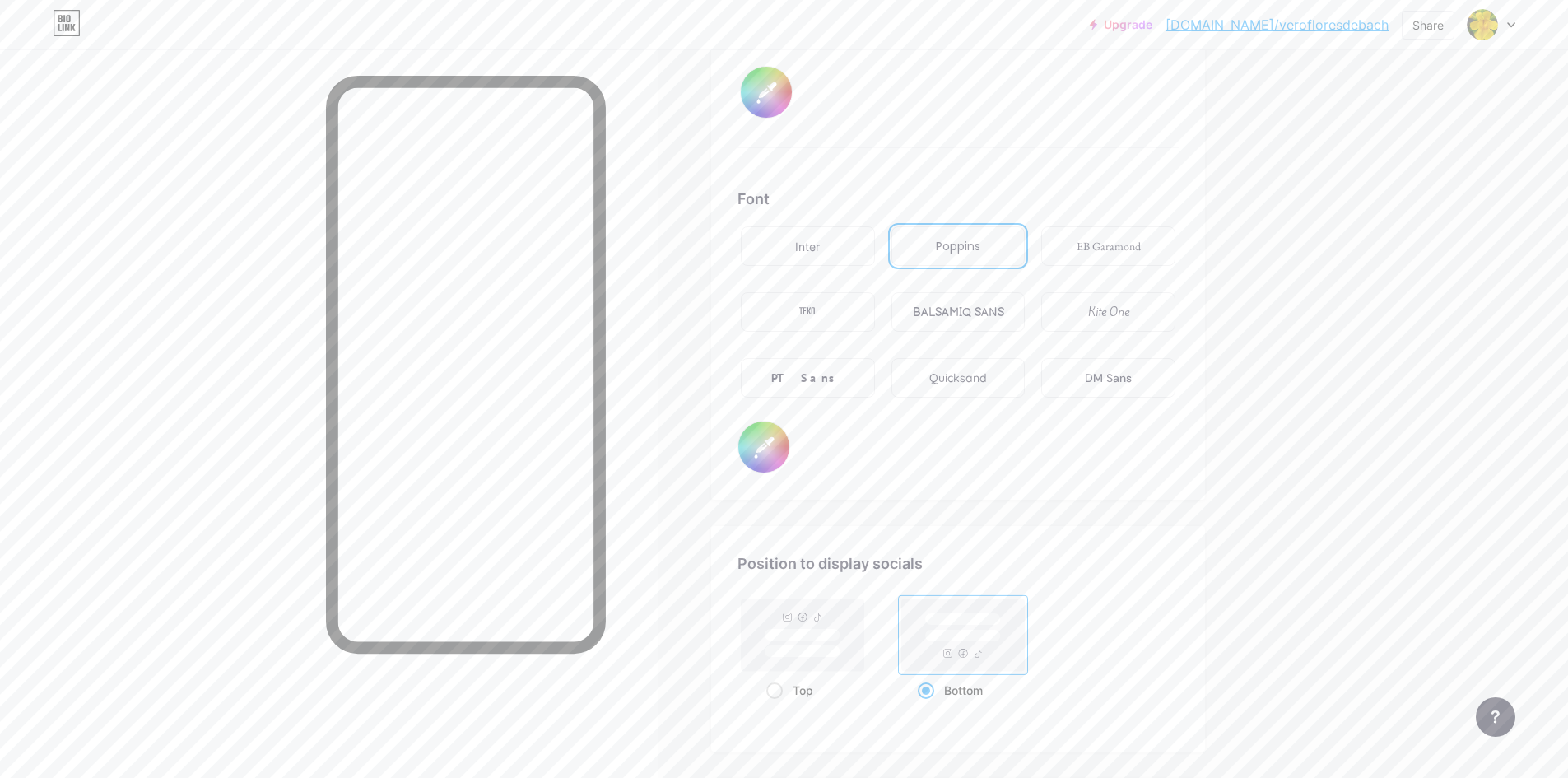
click at [765, 442] on input "#000000" at bounding box center [763, 447] width 51 height 51
click at [1145, 455] on div "Font Inter Poppins EB Garamond TEKO BALSAMIQ SANS Kite One PT Sans Quicksand DM…" at bounding box center [958, 330] width 441 height 286
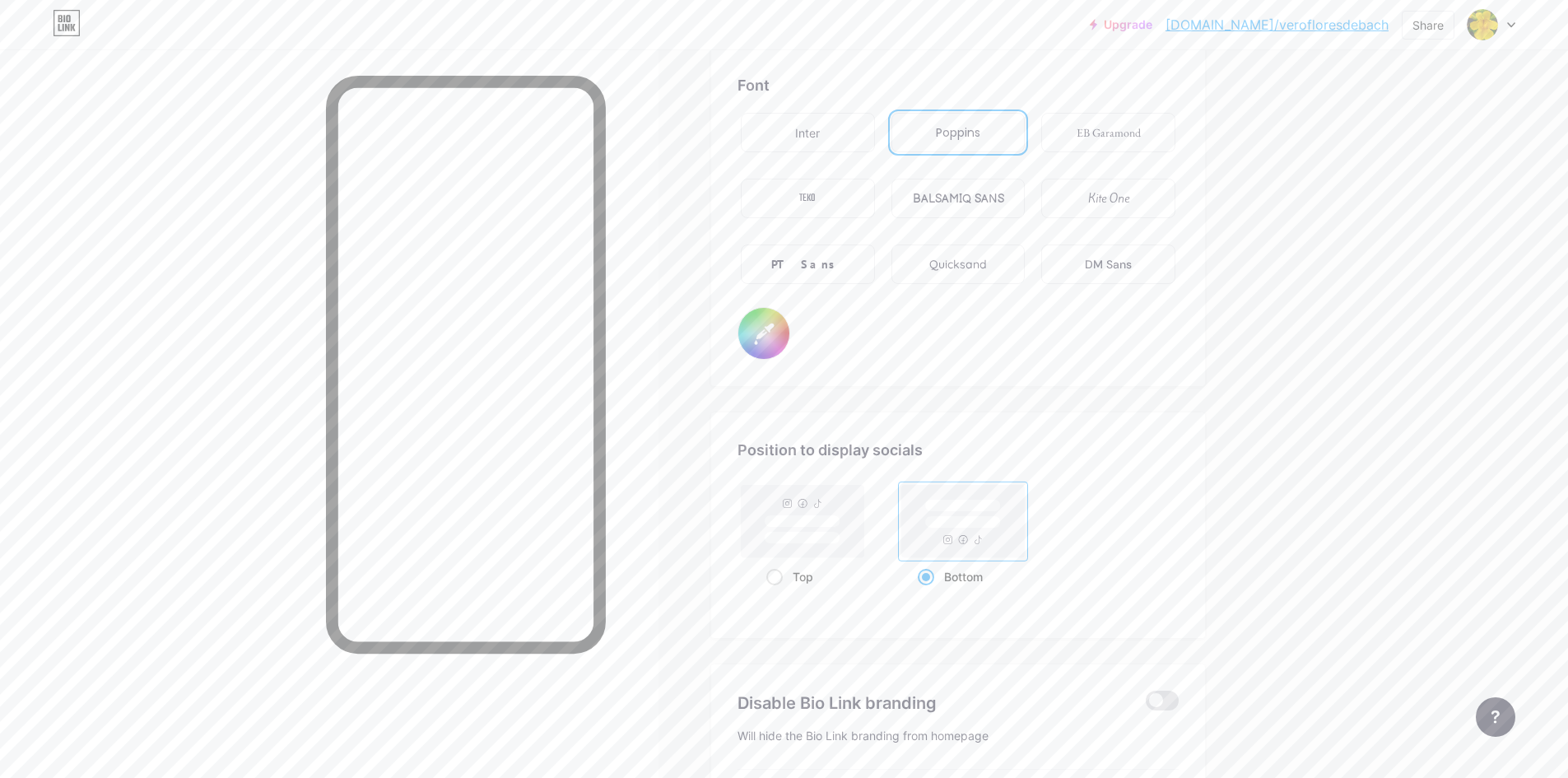
scroll to position [2805, 0]
click at [781, 323] on input "#ffffff" at bounding box center [763, 336] width 51 height 51
type input "#000000"
